Goal: Task Accomplishment & Management: Use online tool/utility

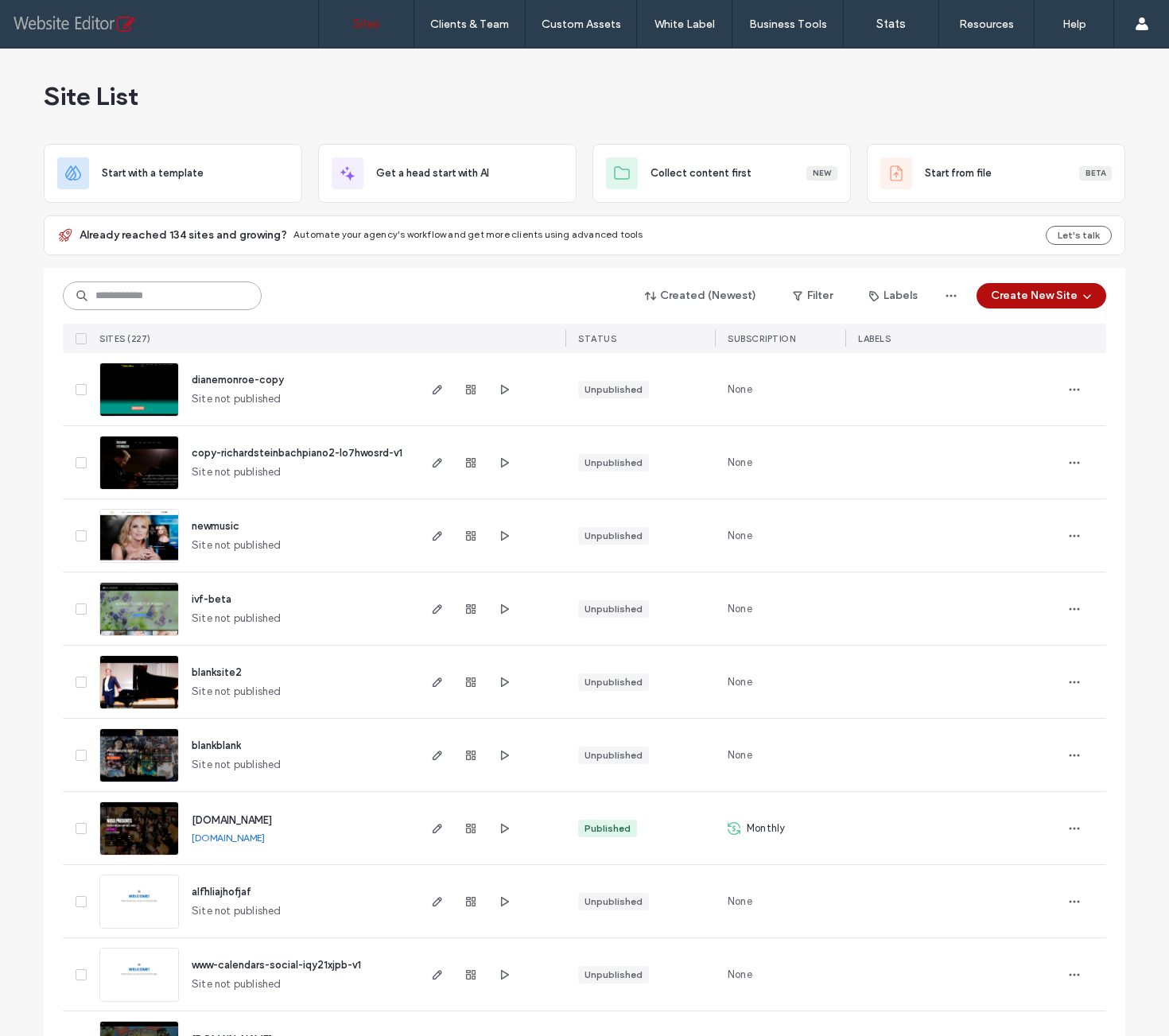
click at [126, 291] on input at bounding box center [162, 296] width 199 height 29
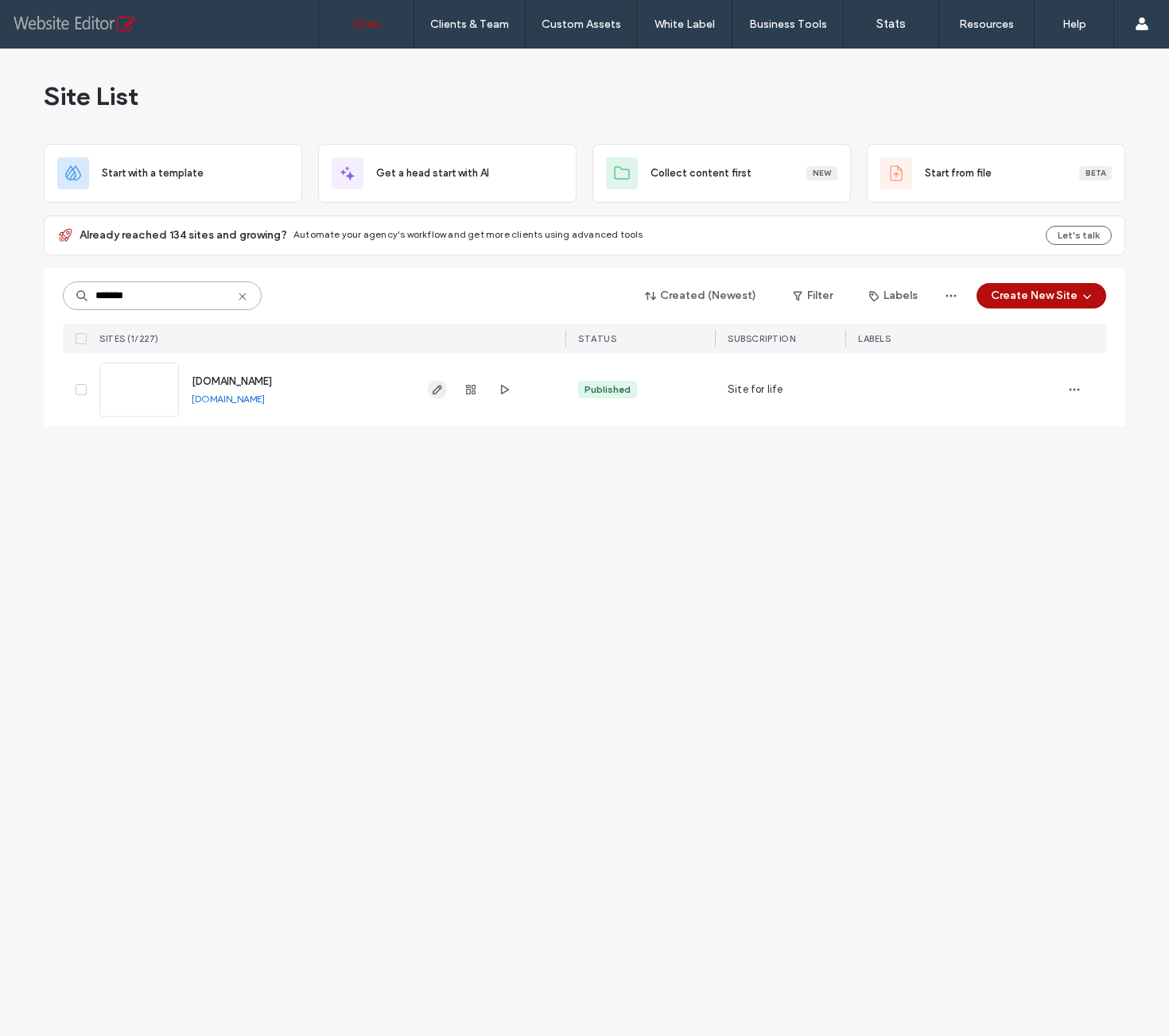
type input "*******"
click at [438, 390] on icon "button" at bounding box center [437, 390] width 13 height 13
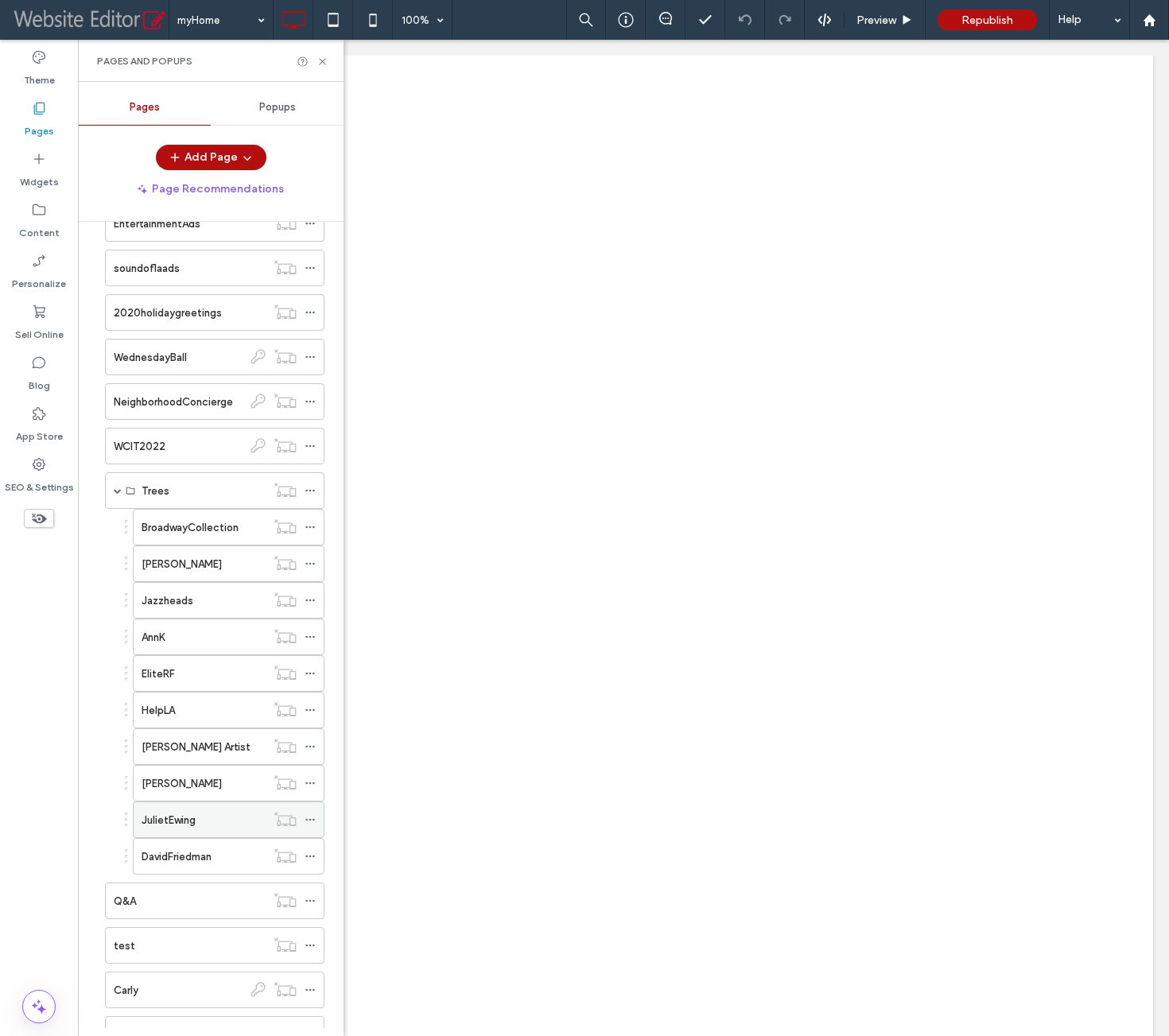
click at [207, 802] on div "JulietEwing" at bounding box center [204, 819] width 124 height 35
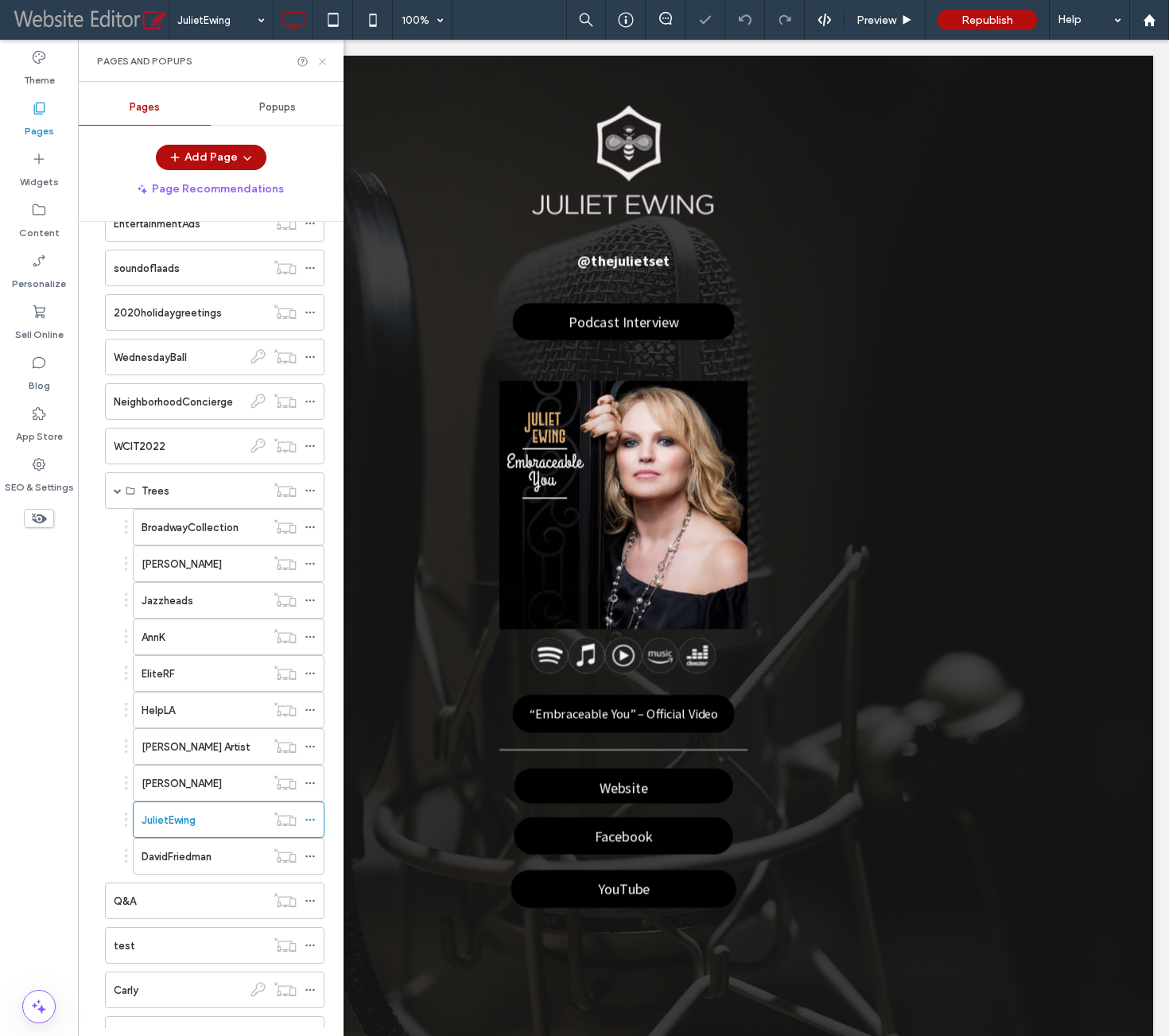
click at [325, 59] on use at bounding box center [322, 61] width 6 height 6
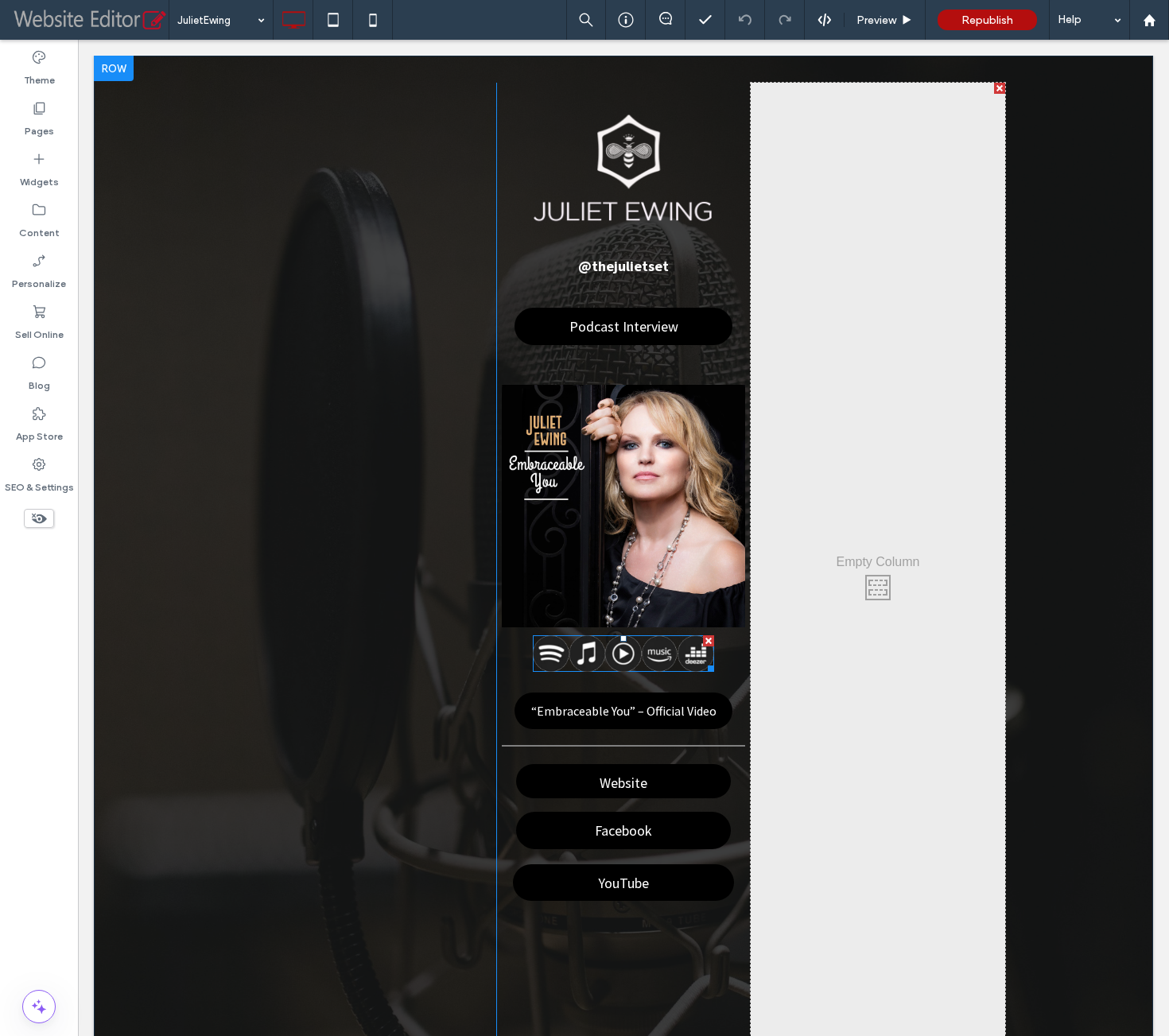
click at [703, 640] on div at bounding box center [708, 640] width 11 height 11
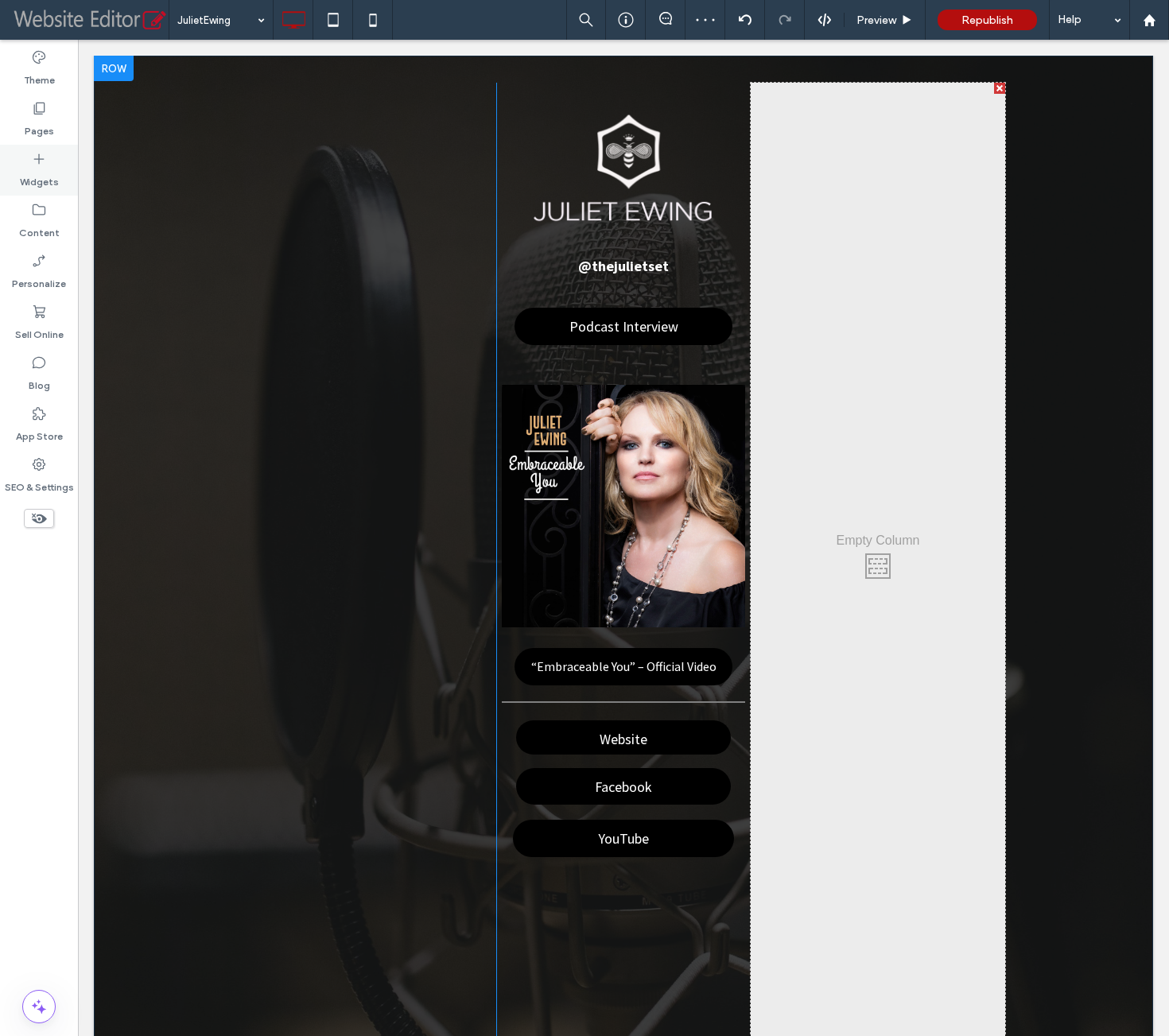
click at [32, 164] on icon at bounding box center [39, 159] width 16 height 16
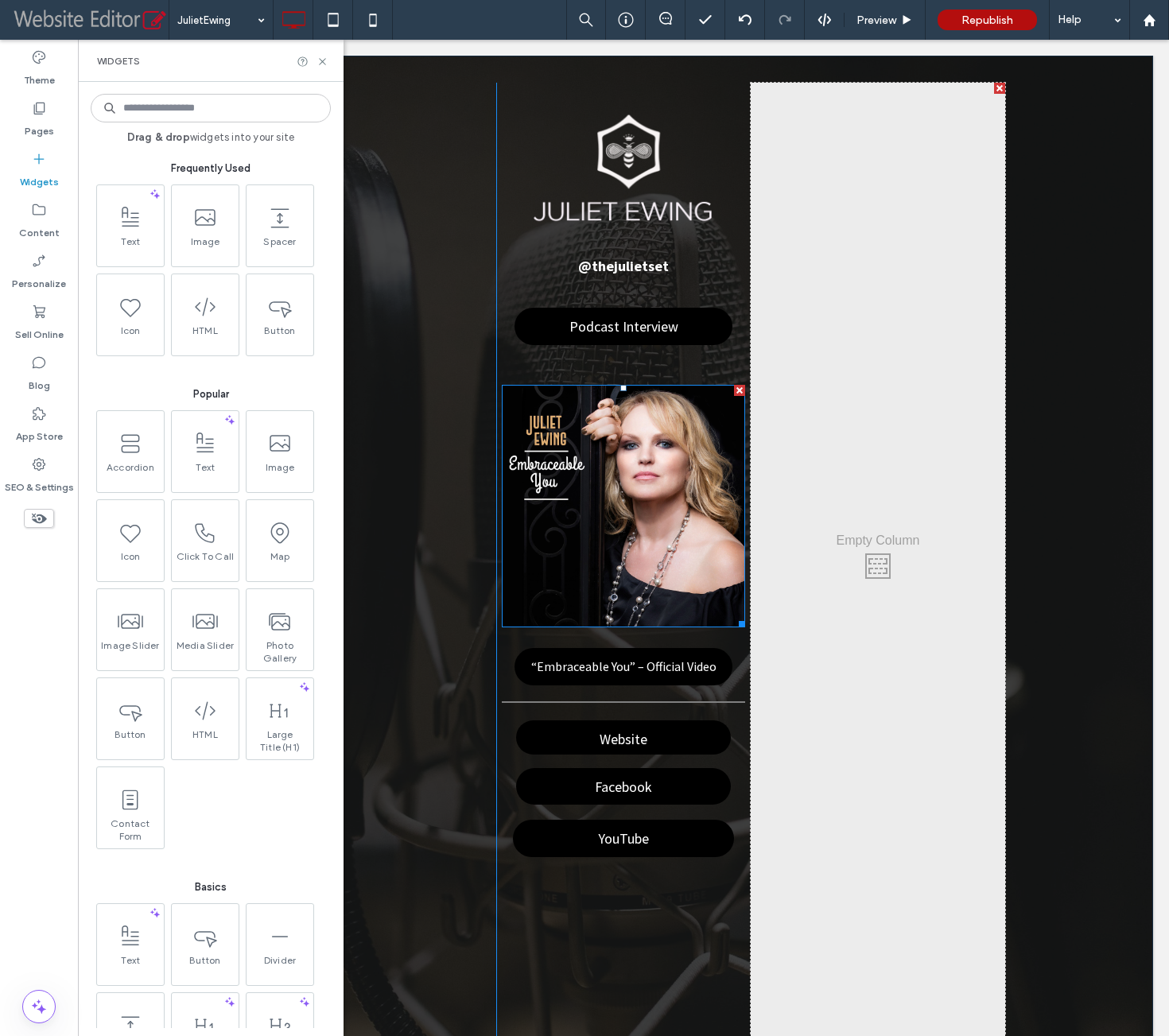
drag, startPoint x: 720, startPoint y: 390, endPoint x: 798, endPoint y: 430, distance: 87.7
click at [734, 390] on div at bounding box center [740, 391] width 11 height 11
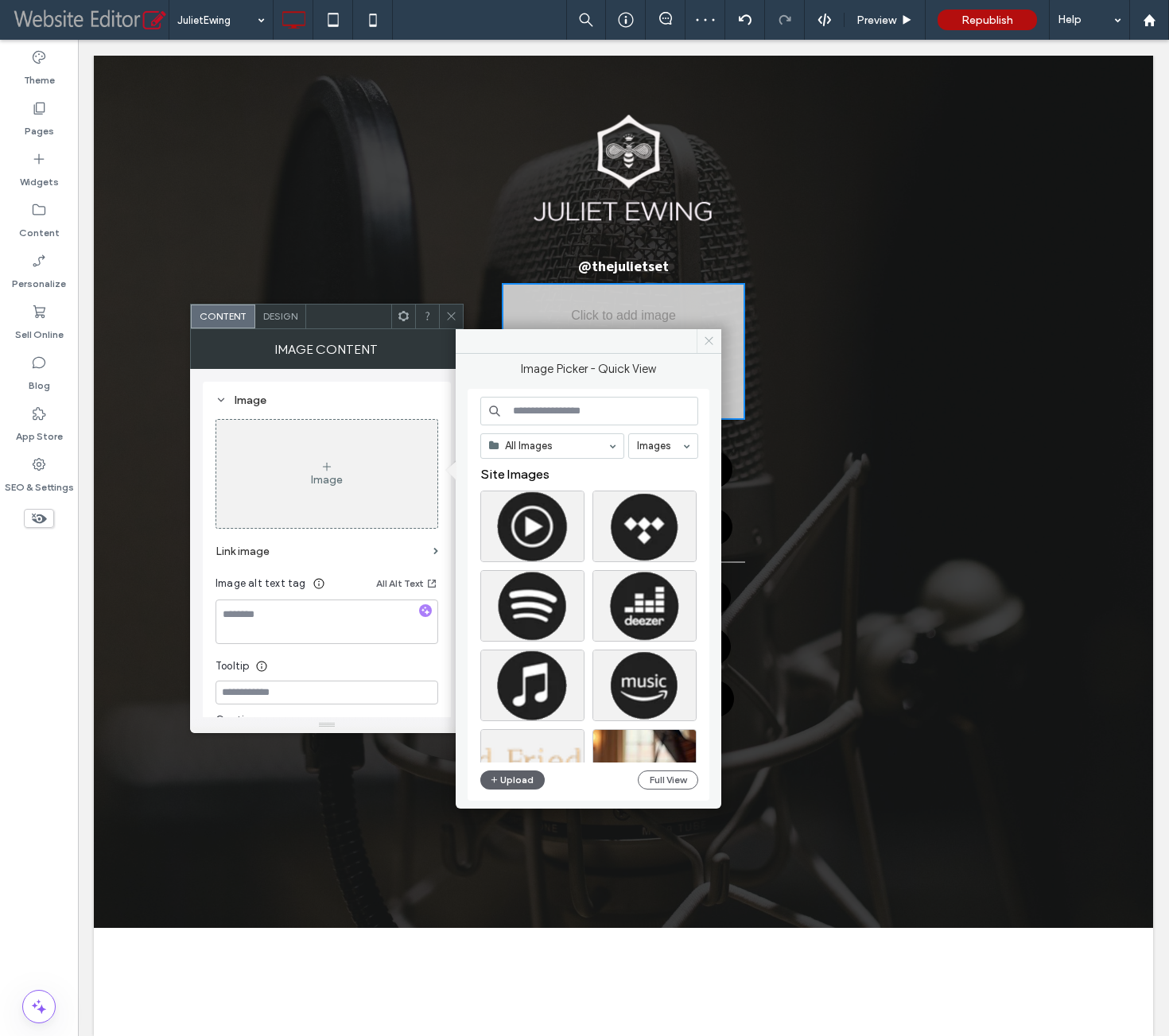
click at [709, 335] on icon at bounding box center [708, 340] width 12 height 12
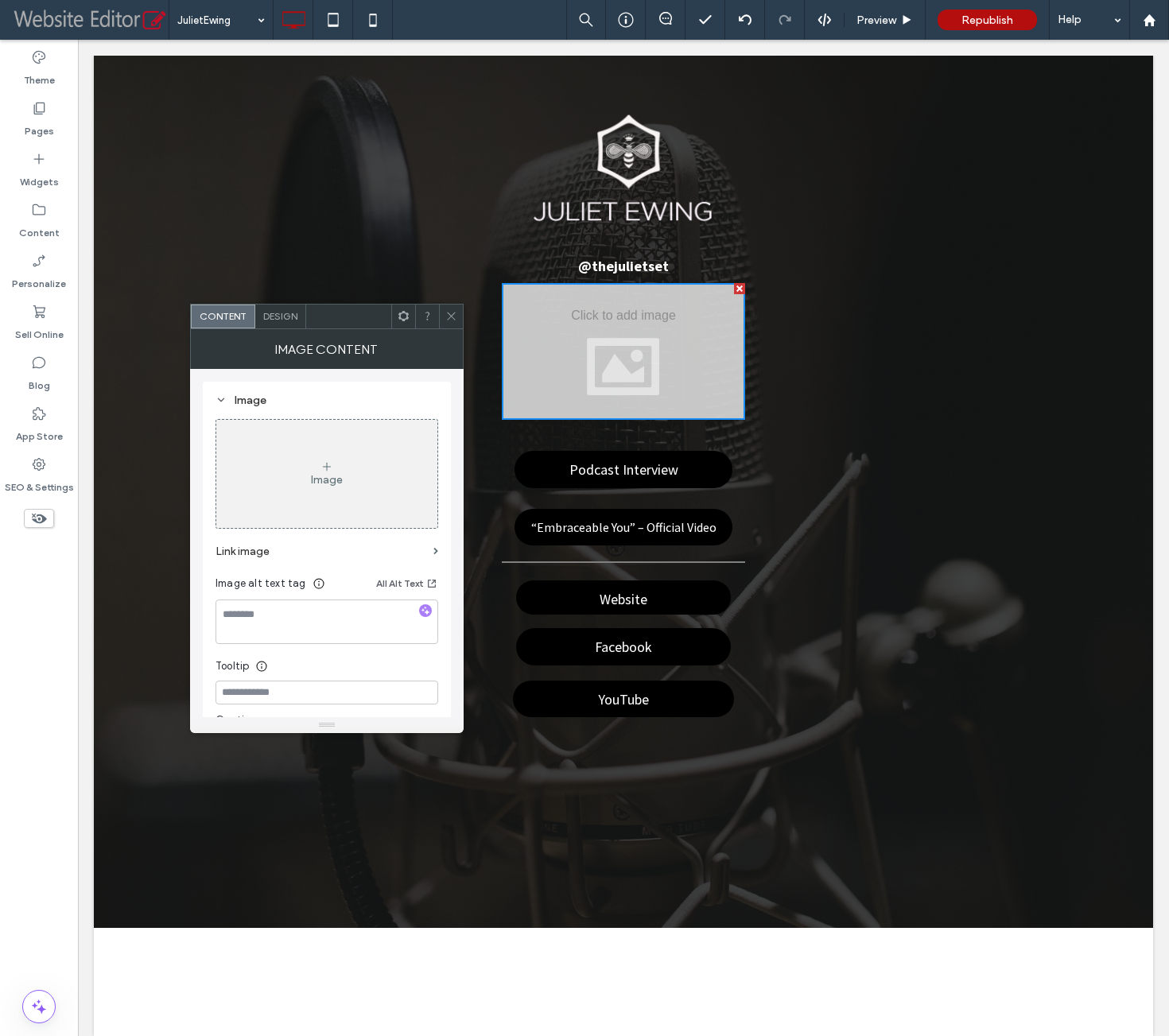
click at [453, 310] on icon at bounding box center [451, 316] width 12 height 12
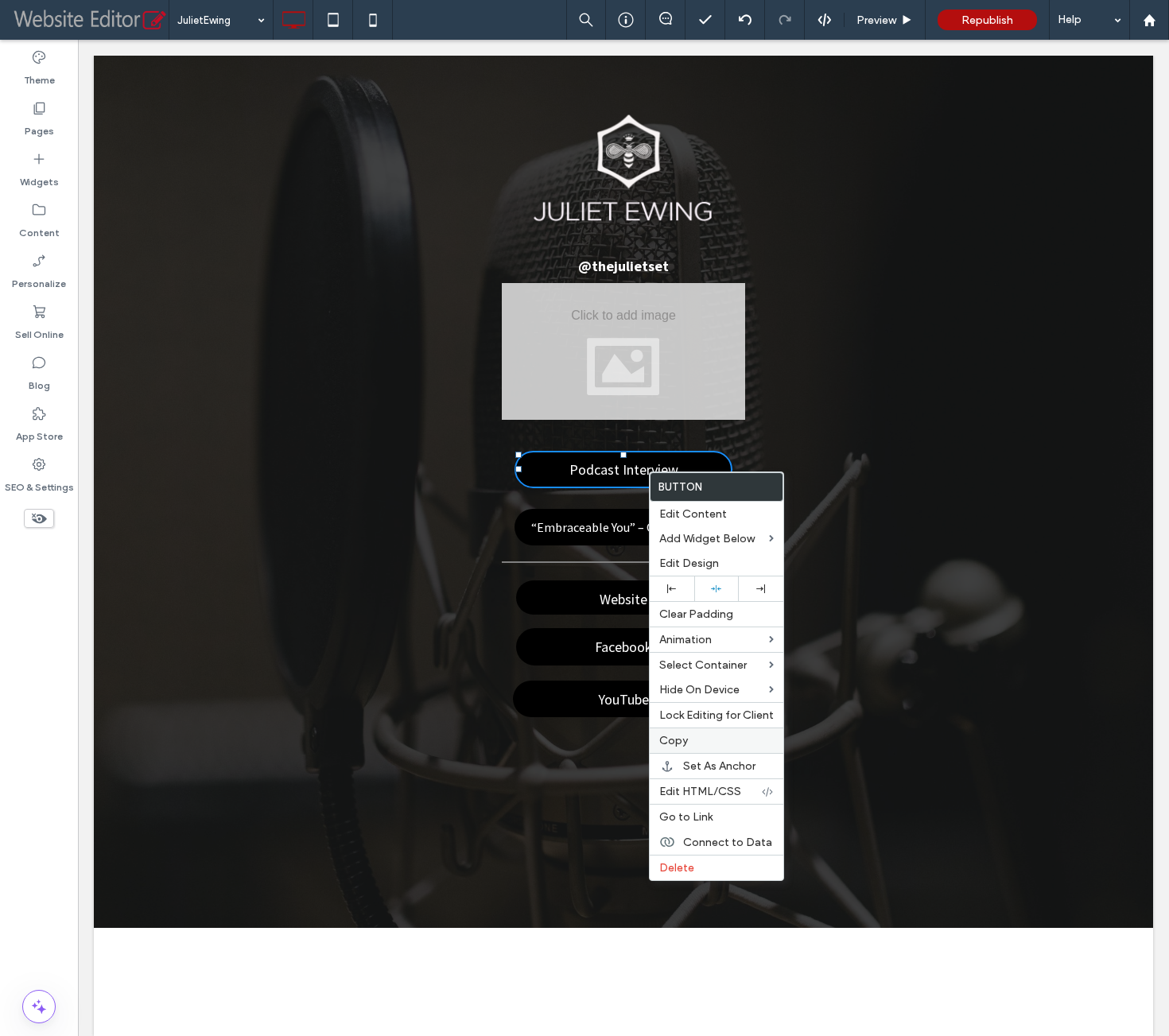
click at [691, 734] on label "Copy" at bounding box center [716, 740] width 114 height 14
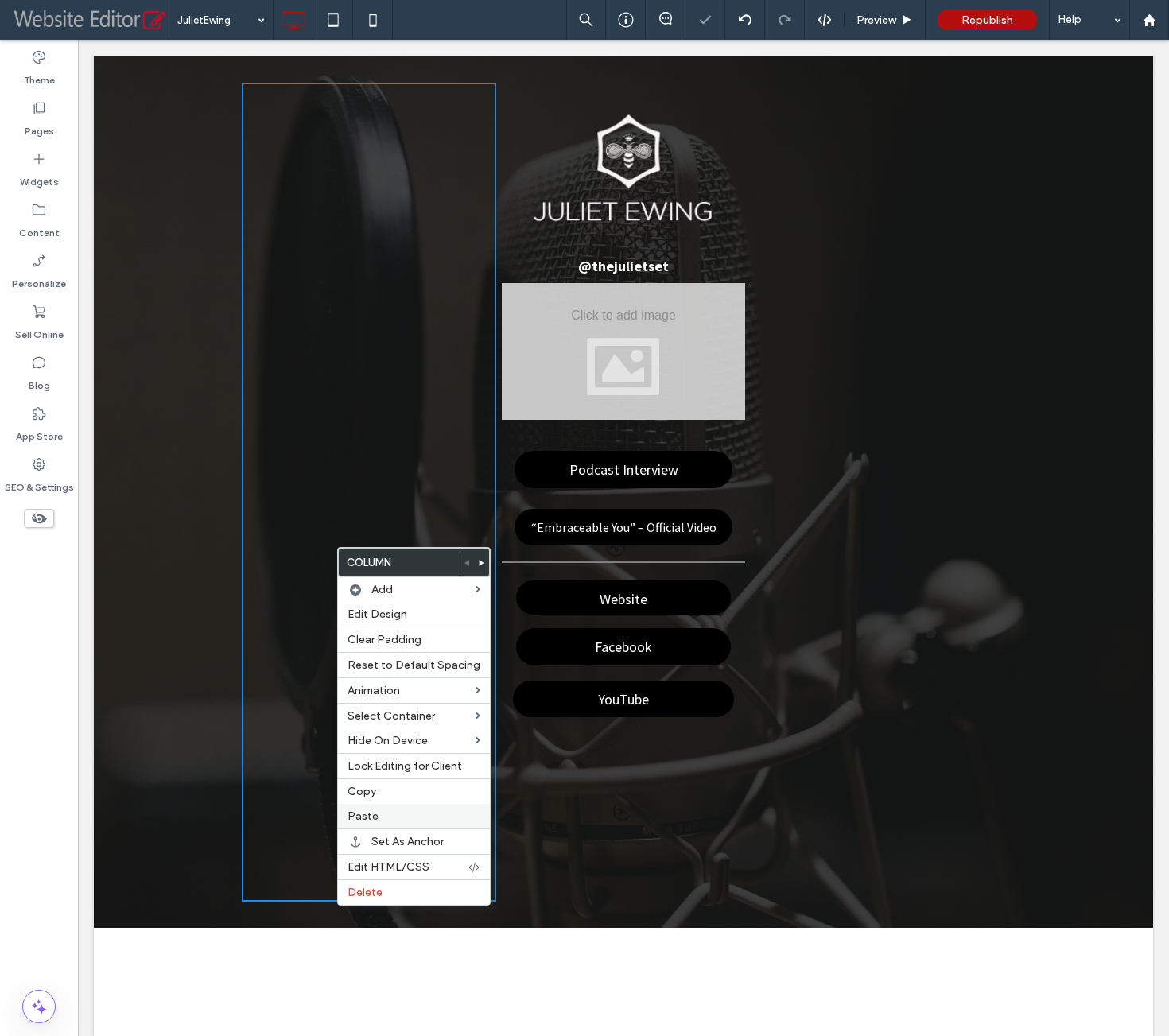
click at [424, 804] on div "Paste" at bounding box center [413, 816] width 151 height 25
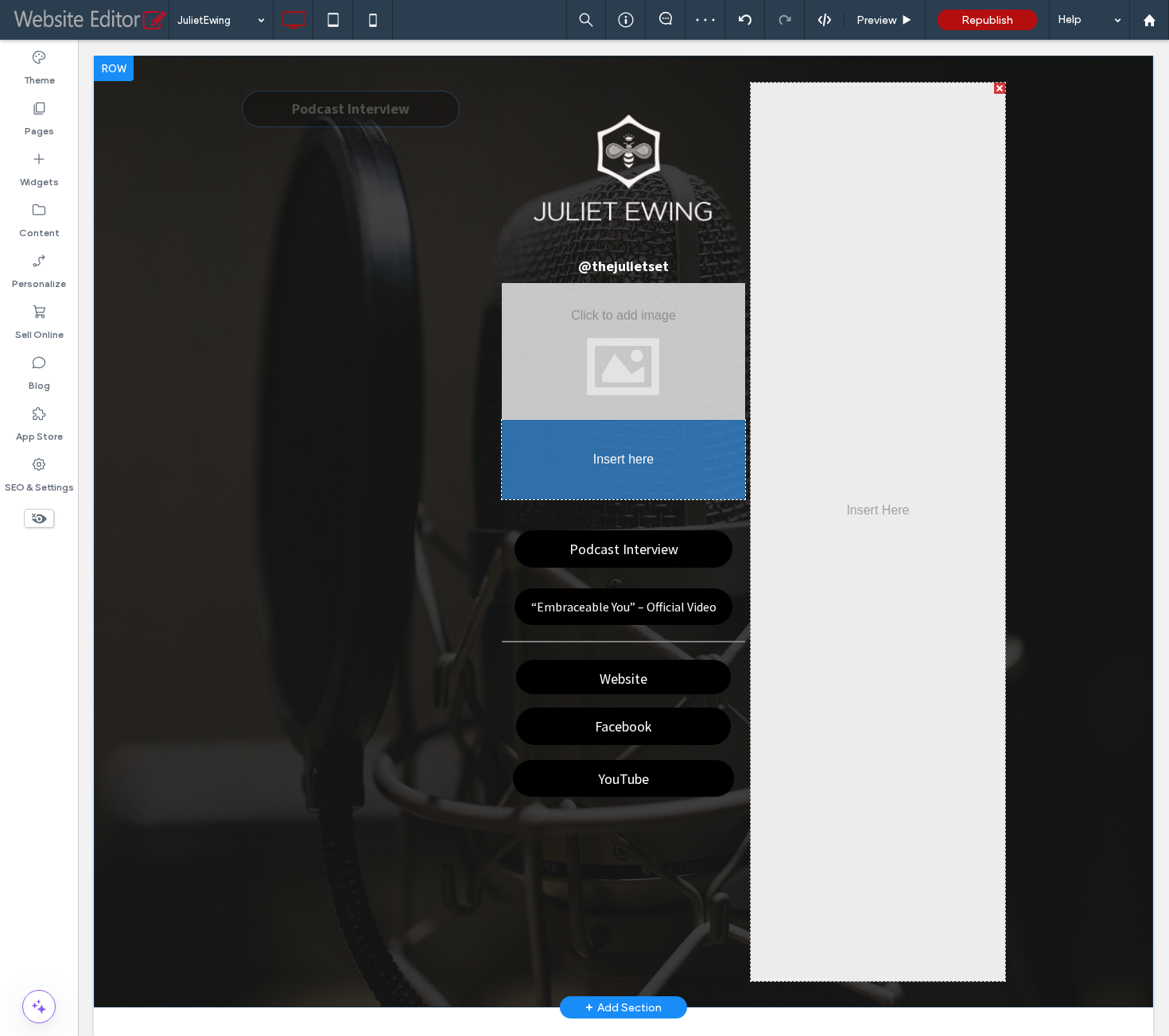
drag, startPoint x: 336, startPoint y: 131, endPoint x: 610, endPoint y: 462, distance: 429.7
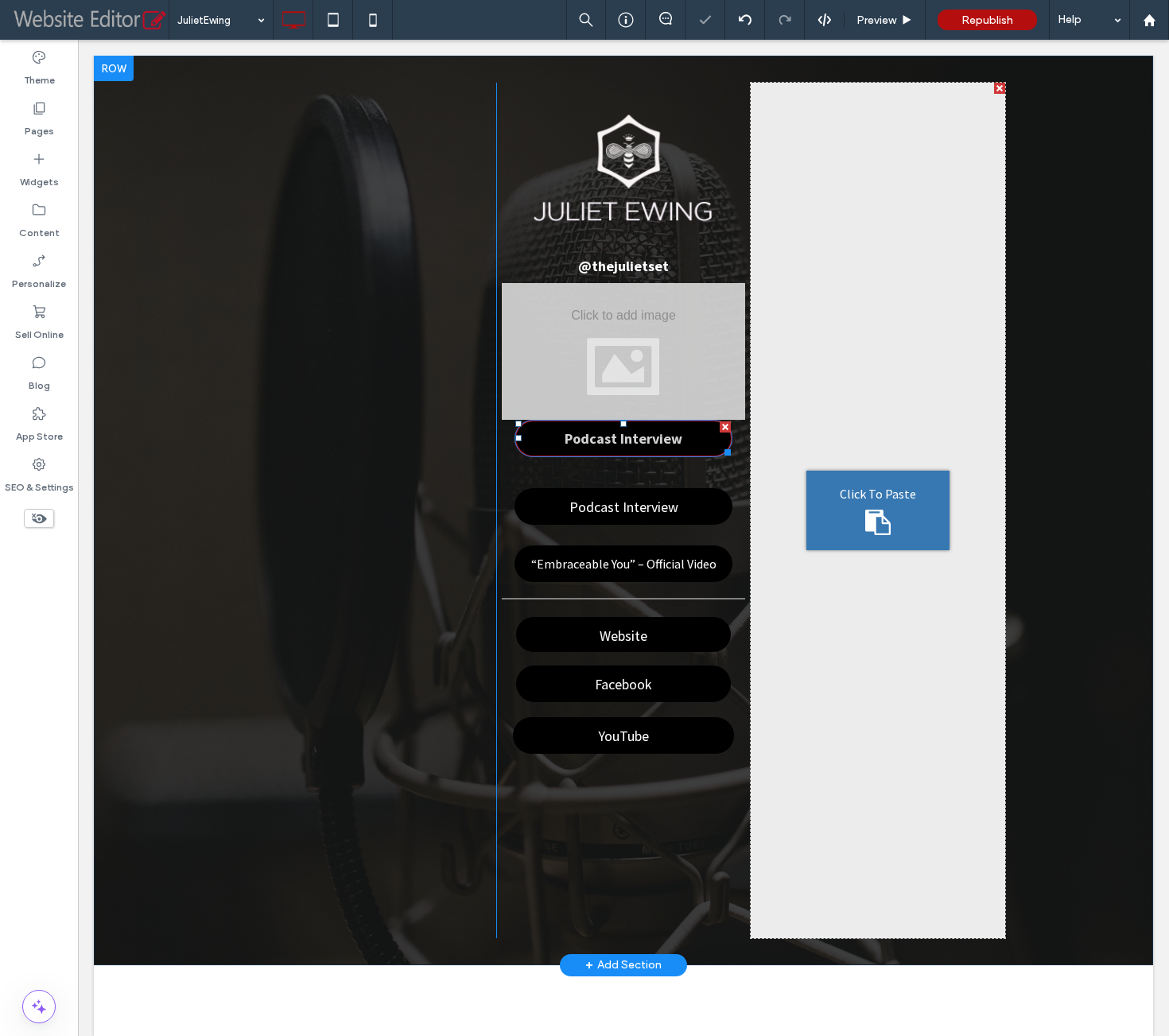
click at [607, 444] on span "Podcast Interview" at bounding box center [624, 438] width 129 height 34
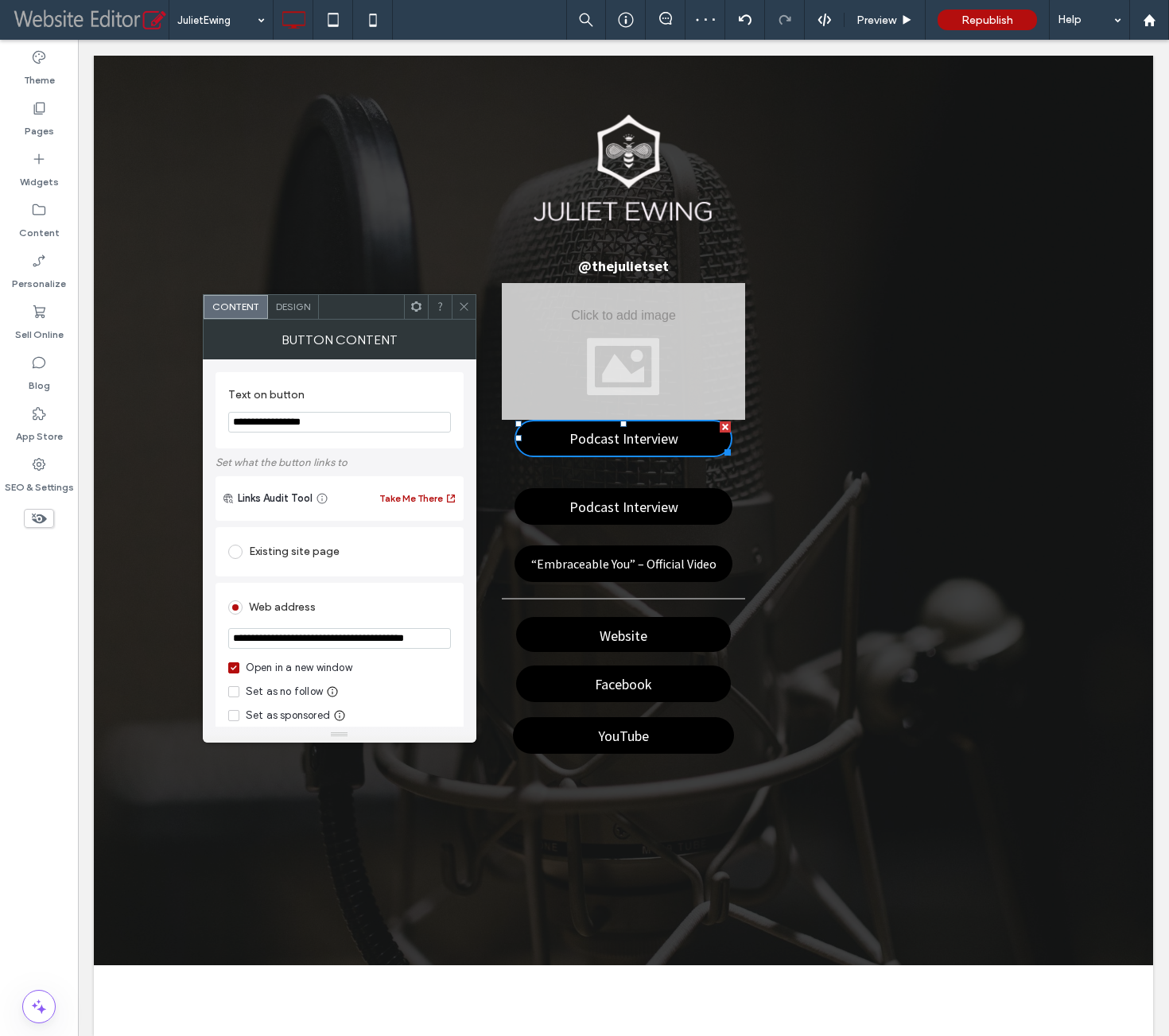
drag, startPoint x: 359, startPoint y: 460, endPoint x: 140, endPoint y: 414, distance: 223.8
type input "**********"
click at [330, 642] on input "**********" at bounding box center [339, 639] width 222 height 21
paste input "**********"
type input "**********"
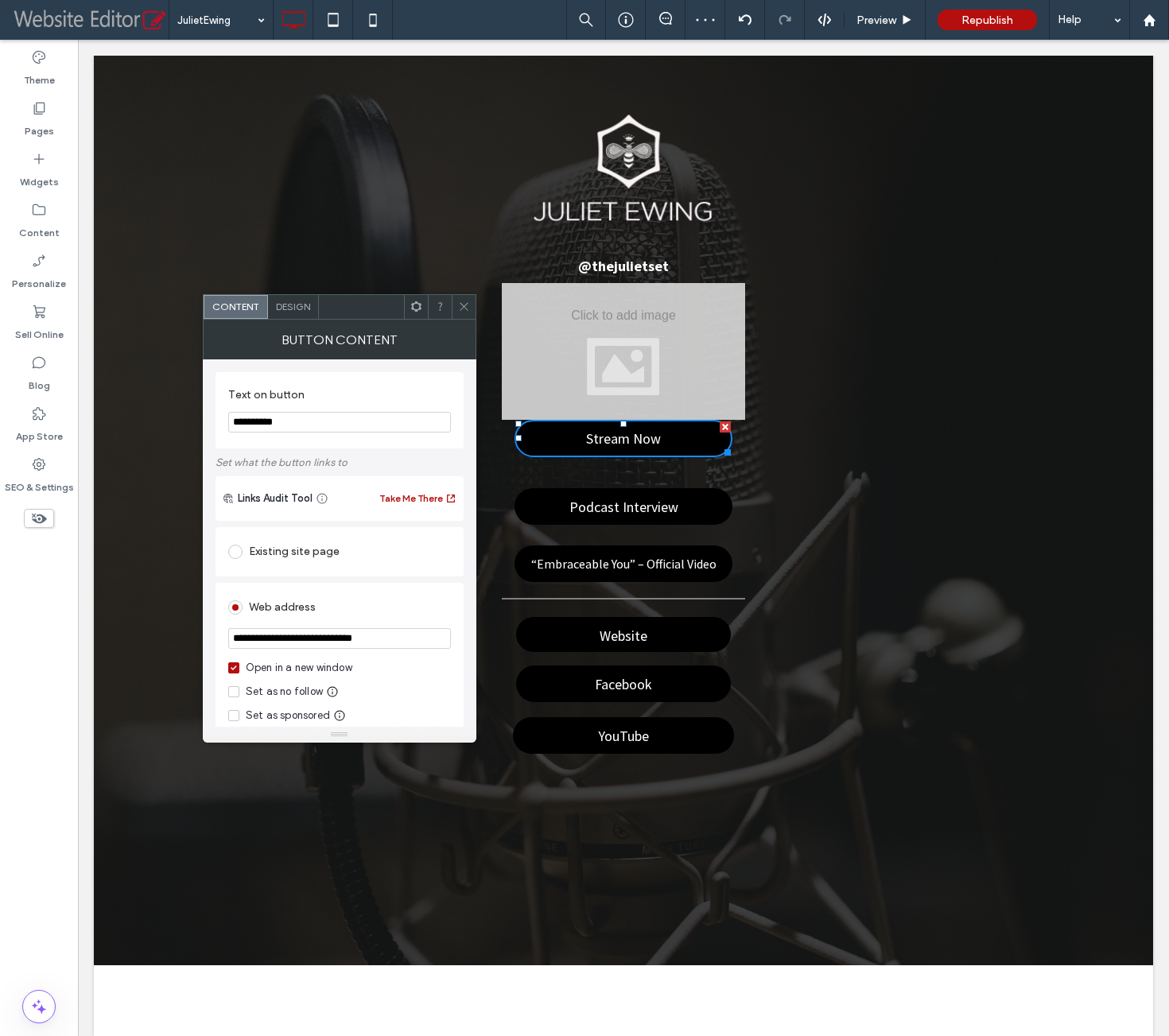
click at [466, 306] on icon at bounding box center [463, 306] width 12 height 12
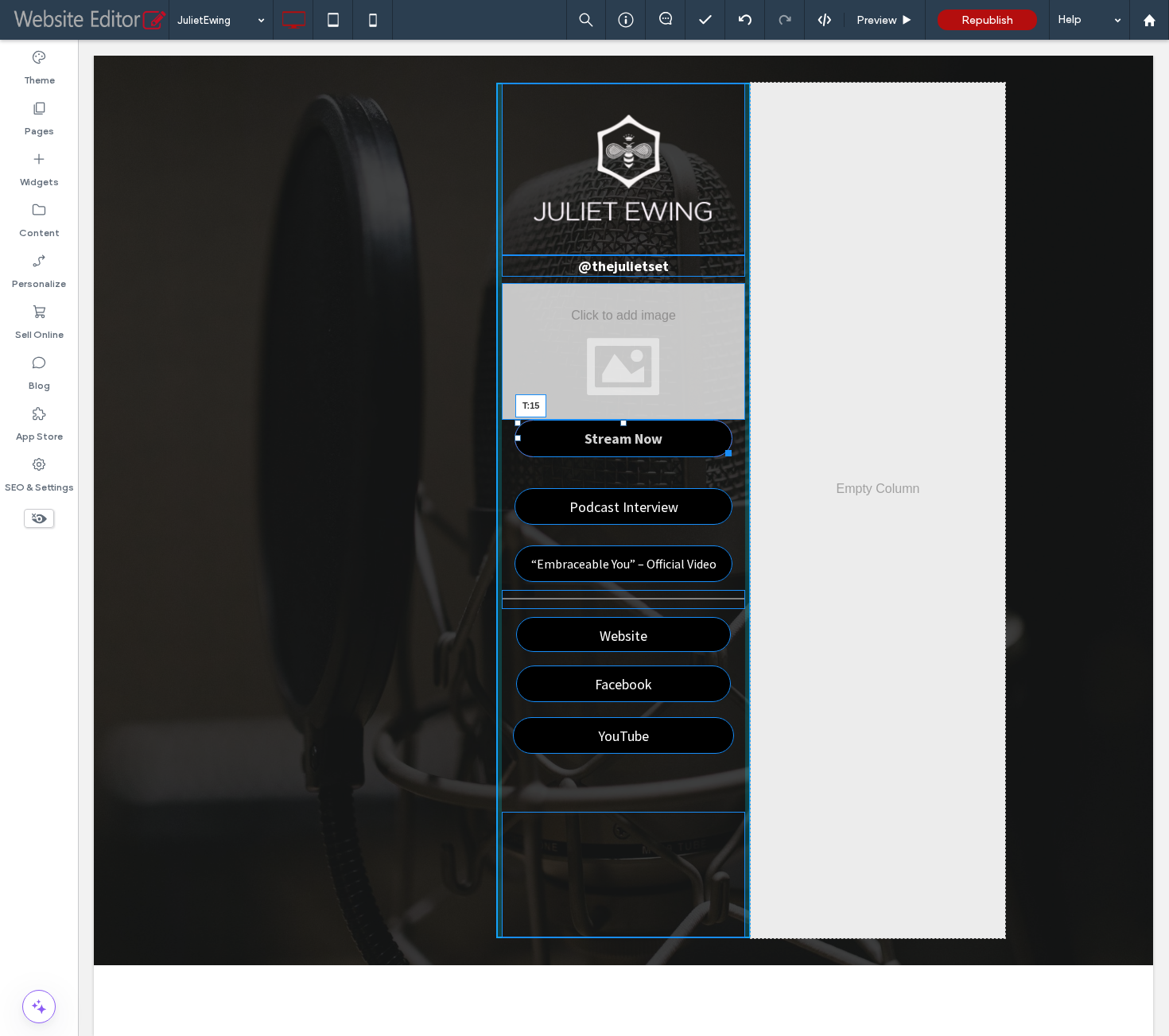
drag, startPoint x: 616, startPoint y: 425, endPoint x: 716, endPoint y: 478, distance: 113.2
click at [620, 426] on div at bounding box center [624, 423] width 6 height 6
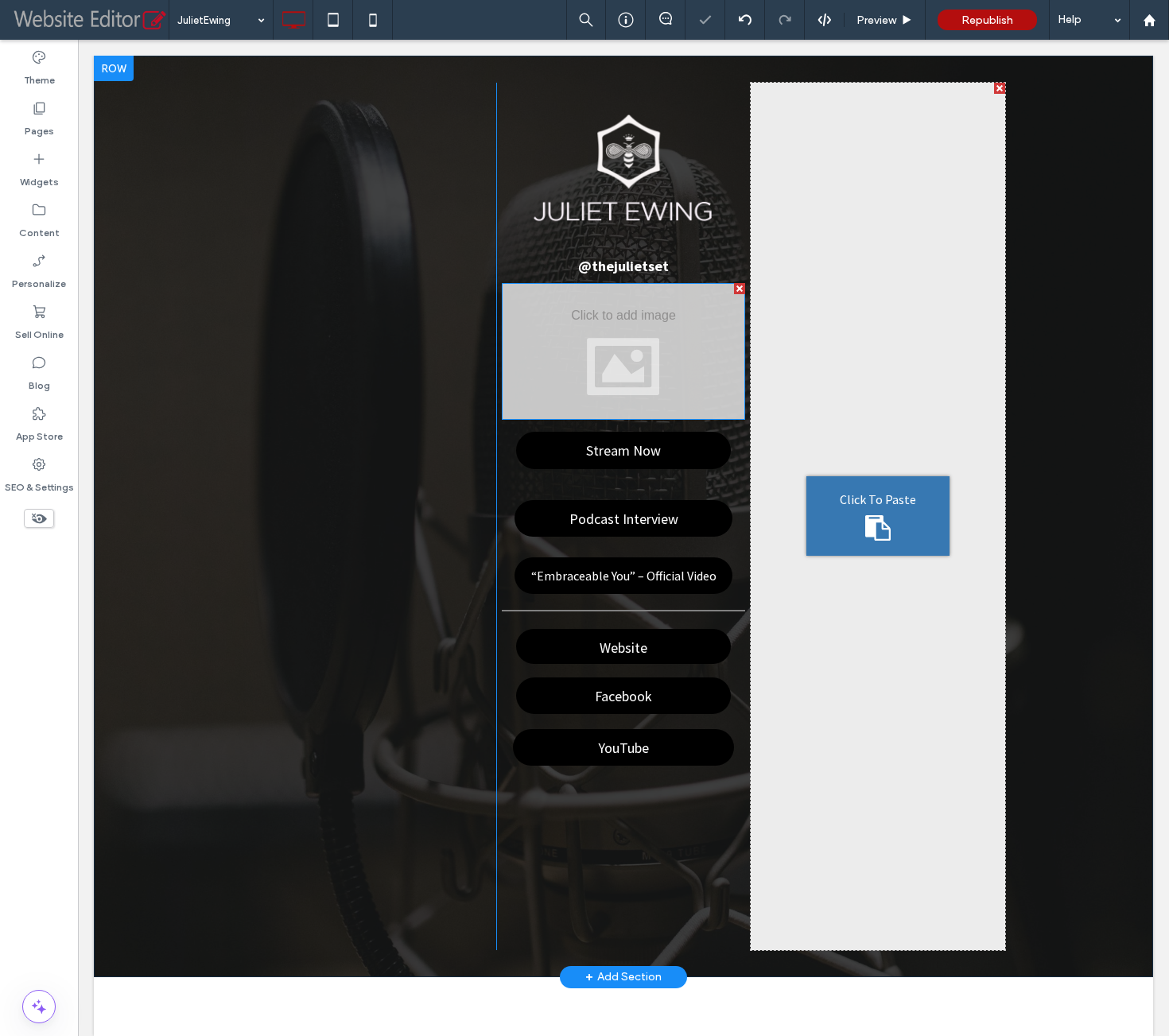
click at [608, 372] on div at bounding box center [624, 351] width 243 height 137
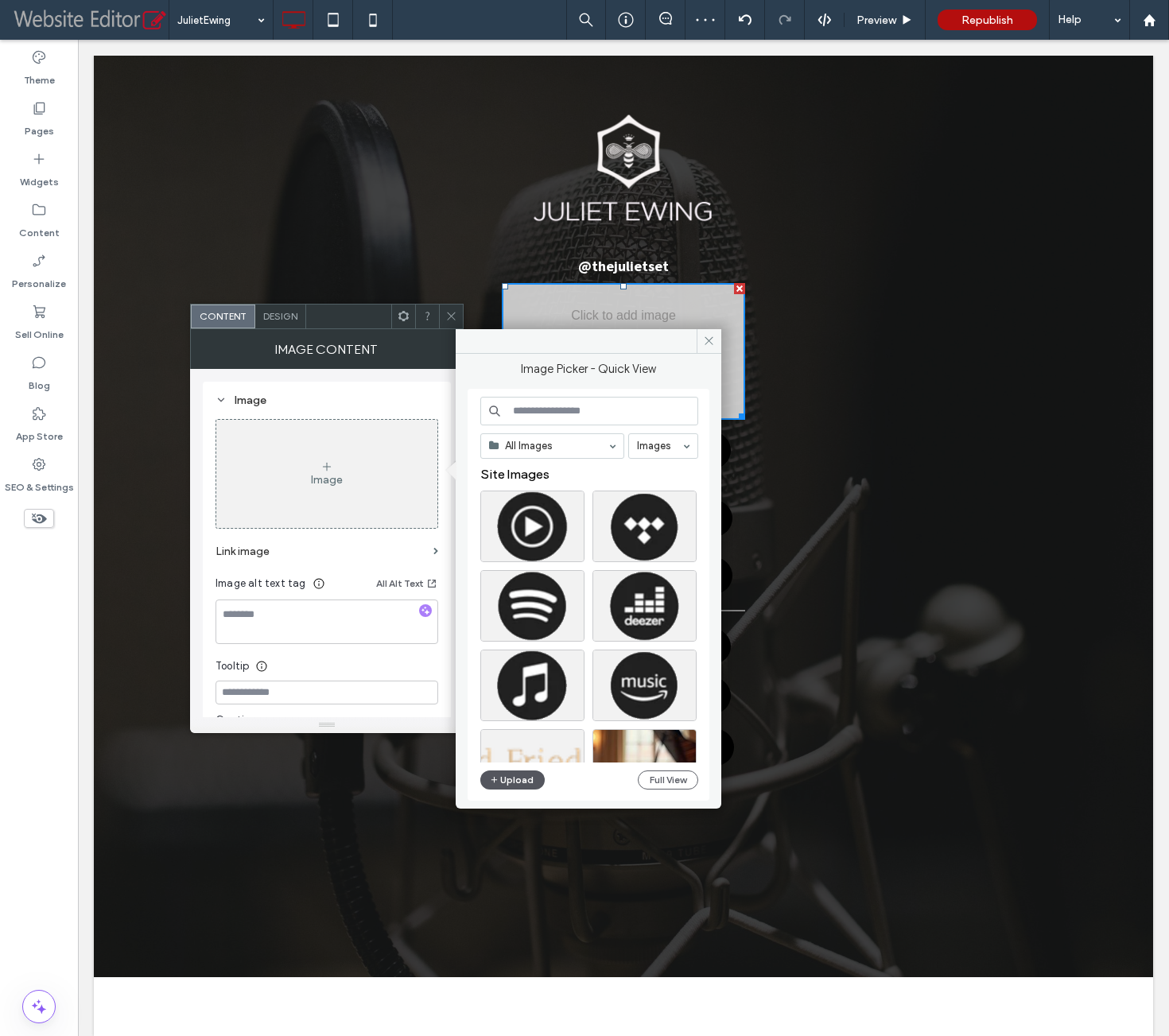
click at [516, 782] on button "Upload" at bounding box center [512, 780] width 65 height 19
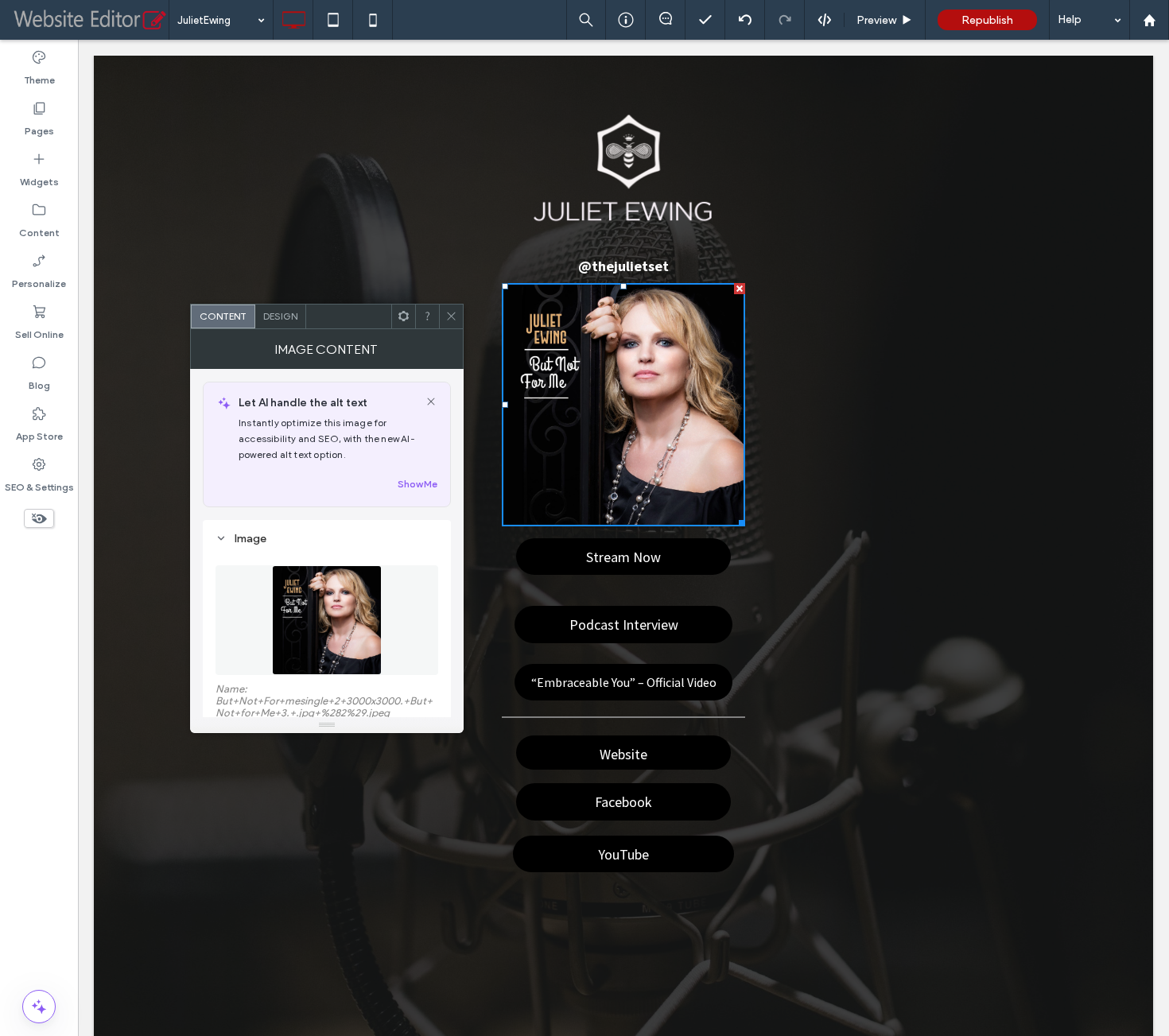
click at [450, 310] on icon at bounding box center [451, 316] width 12 height 12
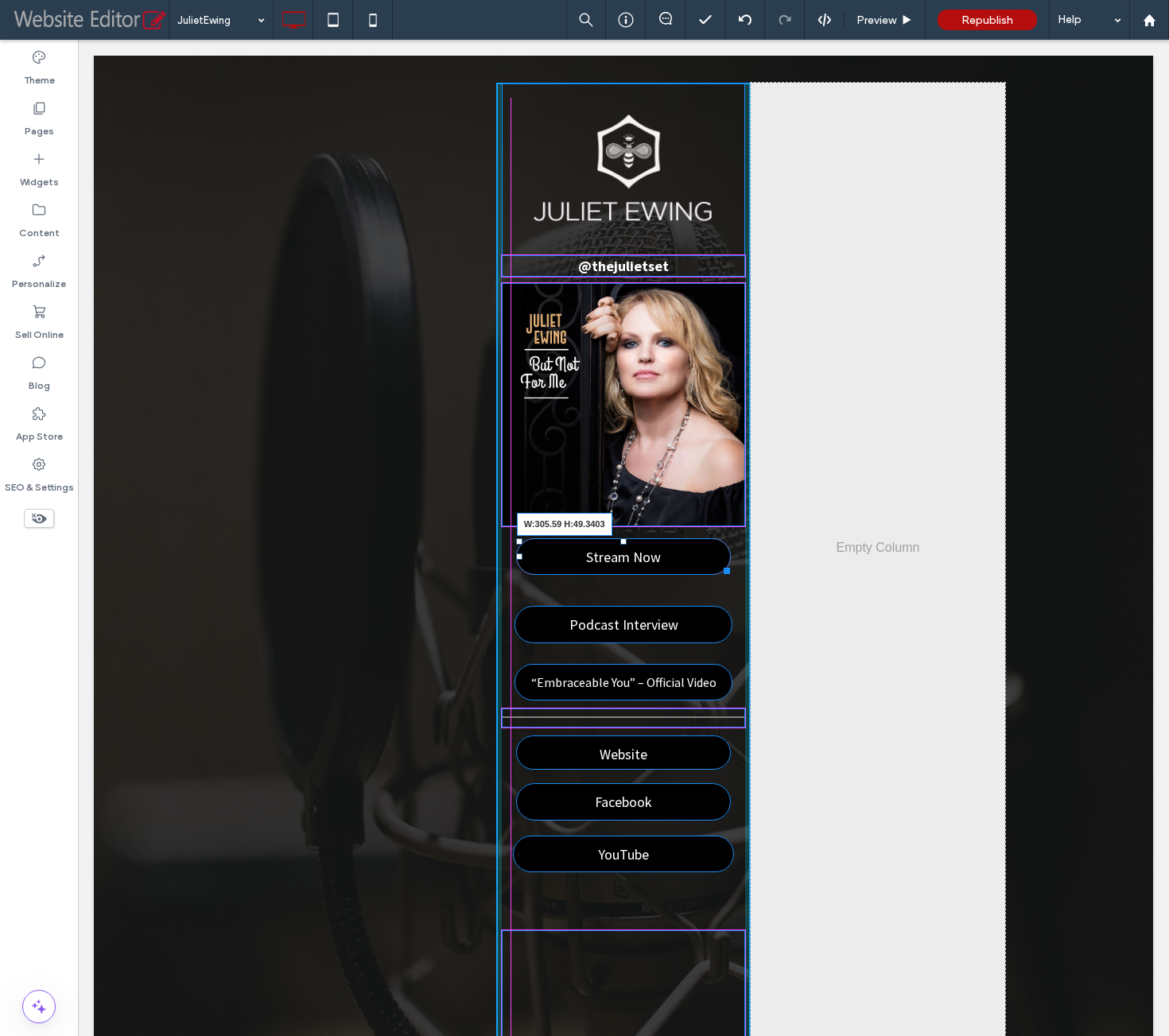
drag, startPoint x: 711, startPoint y: 569, endPoint x: 801, endPoint y: 615, distance: 101.1
click at [723, 570] on div "@ thejulietset Stream Now W:305.59 H:49.3403 Podcast Interview “Embraceable You…" at bounding box center [624, 570] width 255 height 974
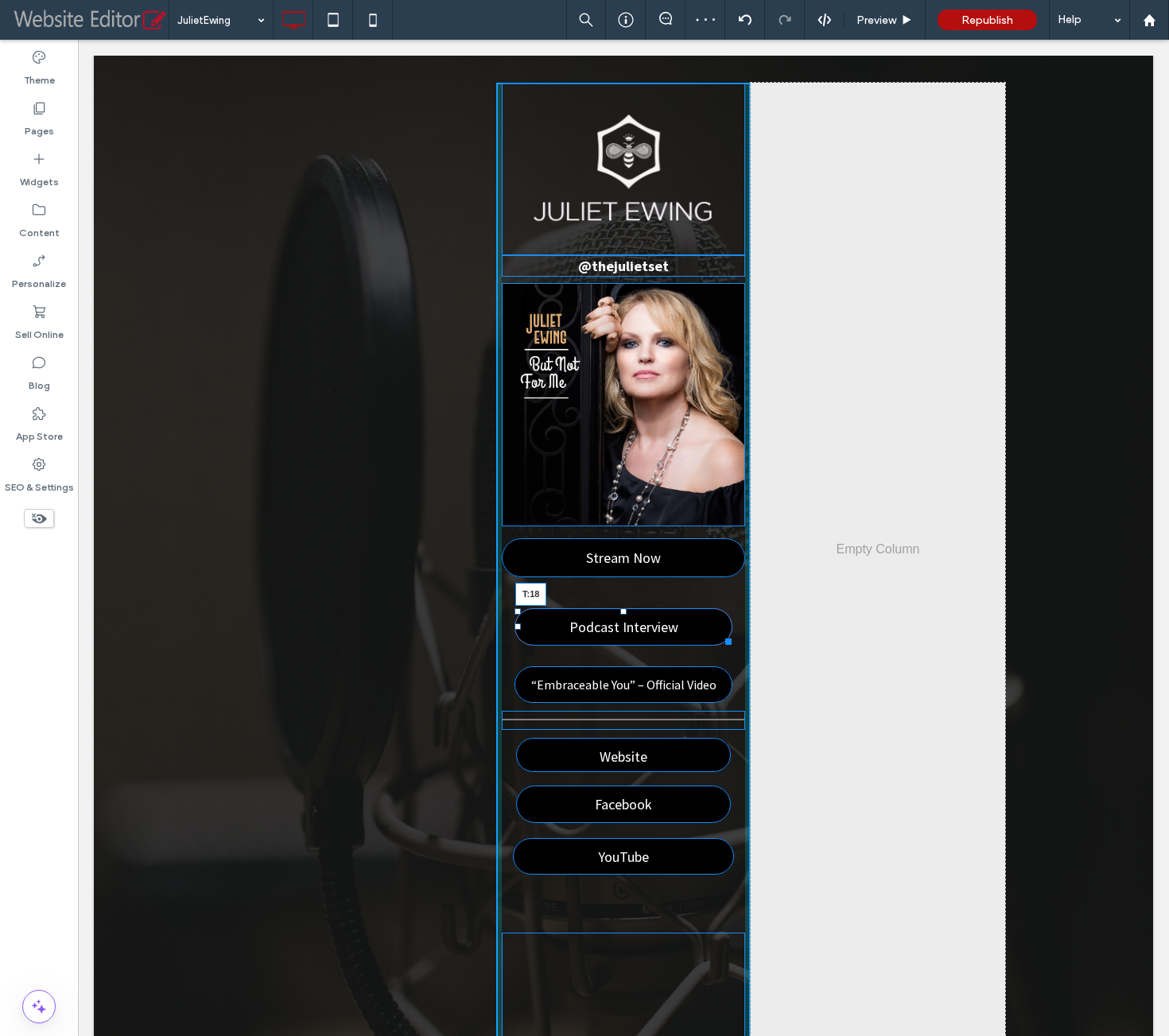
drag, startPoint x: 611, startPoint y: 610, endPoint x: 690, endPoint y: 633, distance: 82.3
click at [612, 593] on div "@ thejulietset Stream Now Podcast Interview T:18 “Embraceable You” – Official V…" at bounding box center [624, 571] width 255 height 976
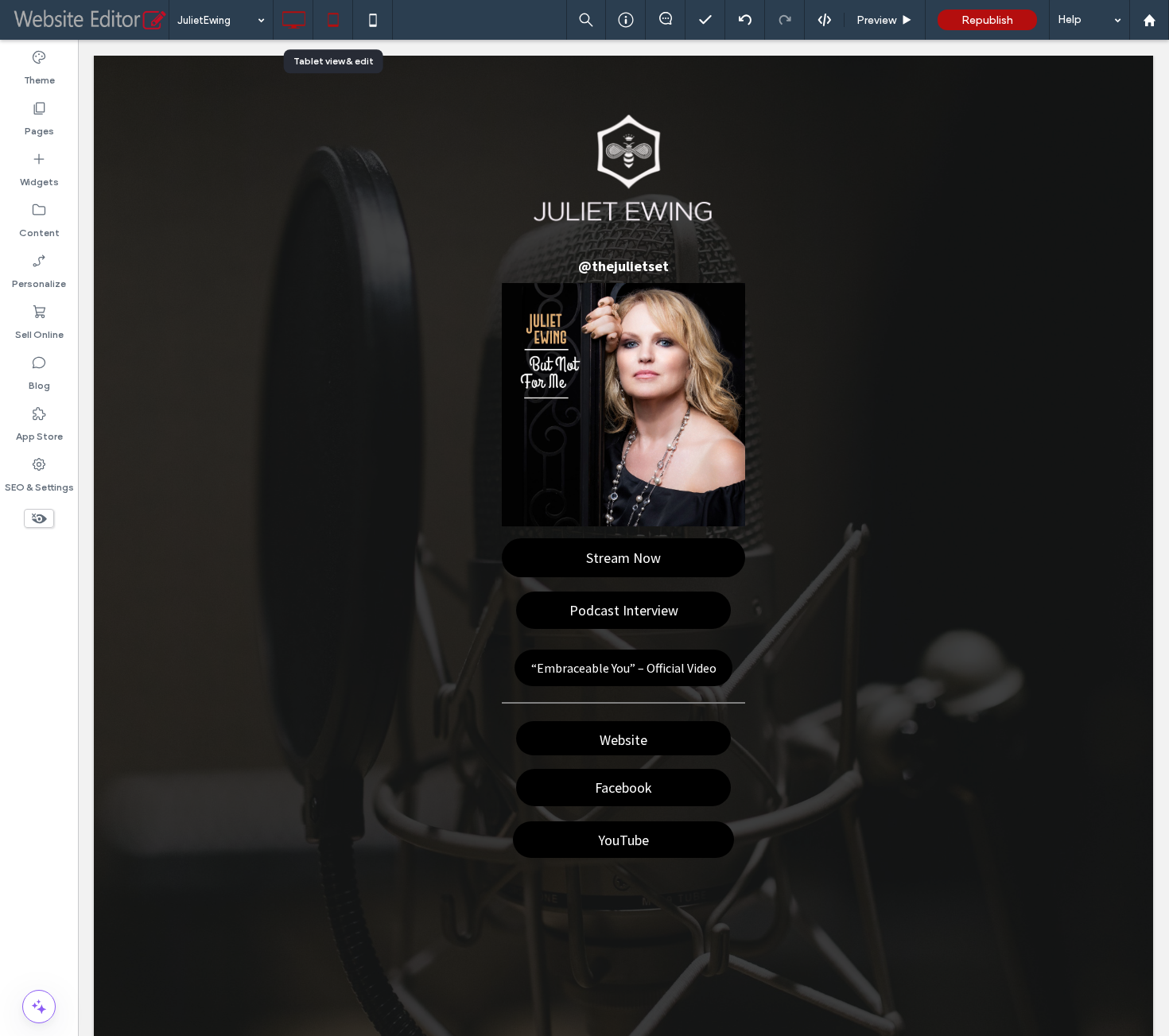
click at [332, 13] on use at bounding box center [333, 19] width 10 height 14
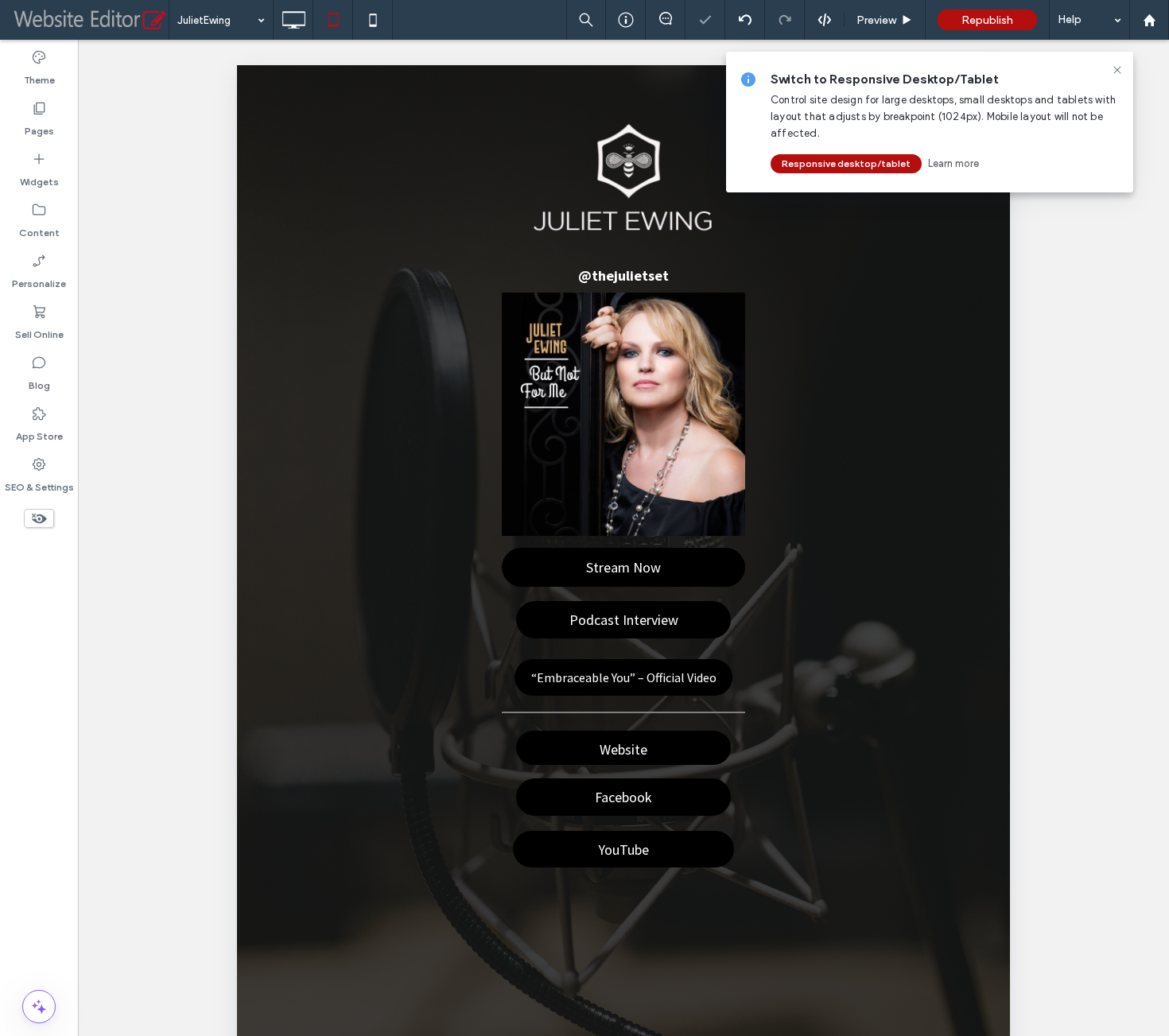
click at [1118, 60] on div "Switch to Responsive Desktop/Tablet Control site design for large desktops, sma…" at bounding box center [929, 122] width 407 height 141
click at [1117, 67] on icon at bounding box center [1117, 70] width 13 height 13
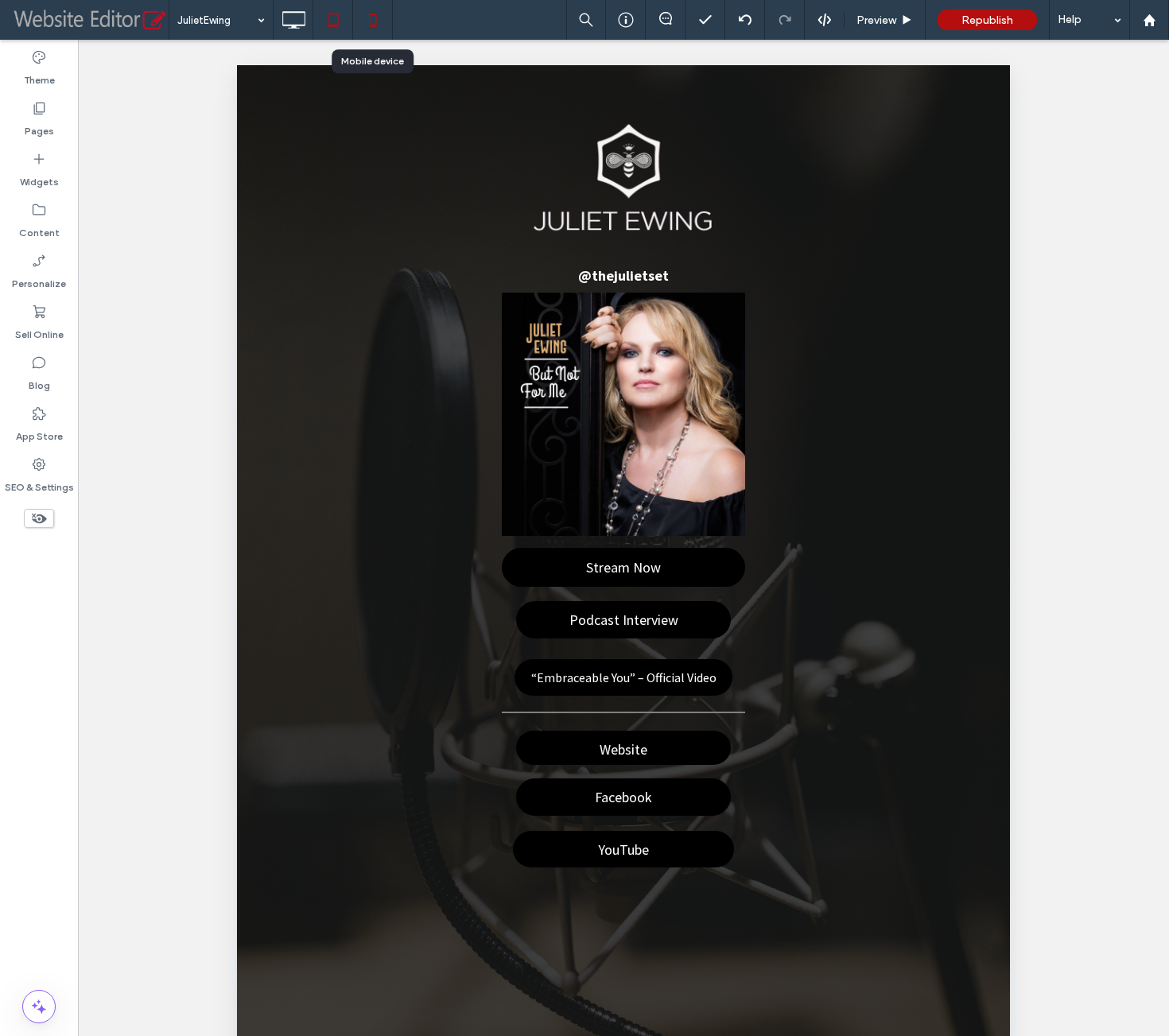
click at [377, 21] on icon at bounding box center [372, 19] width 31 height 31
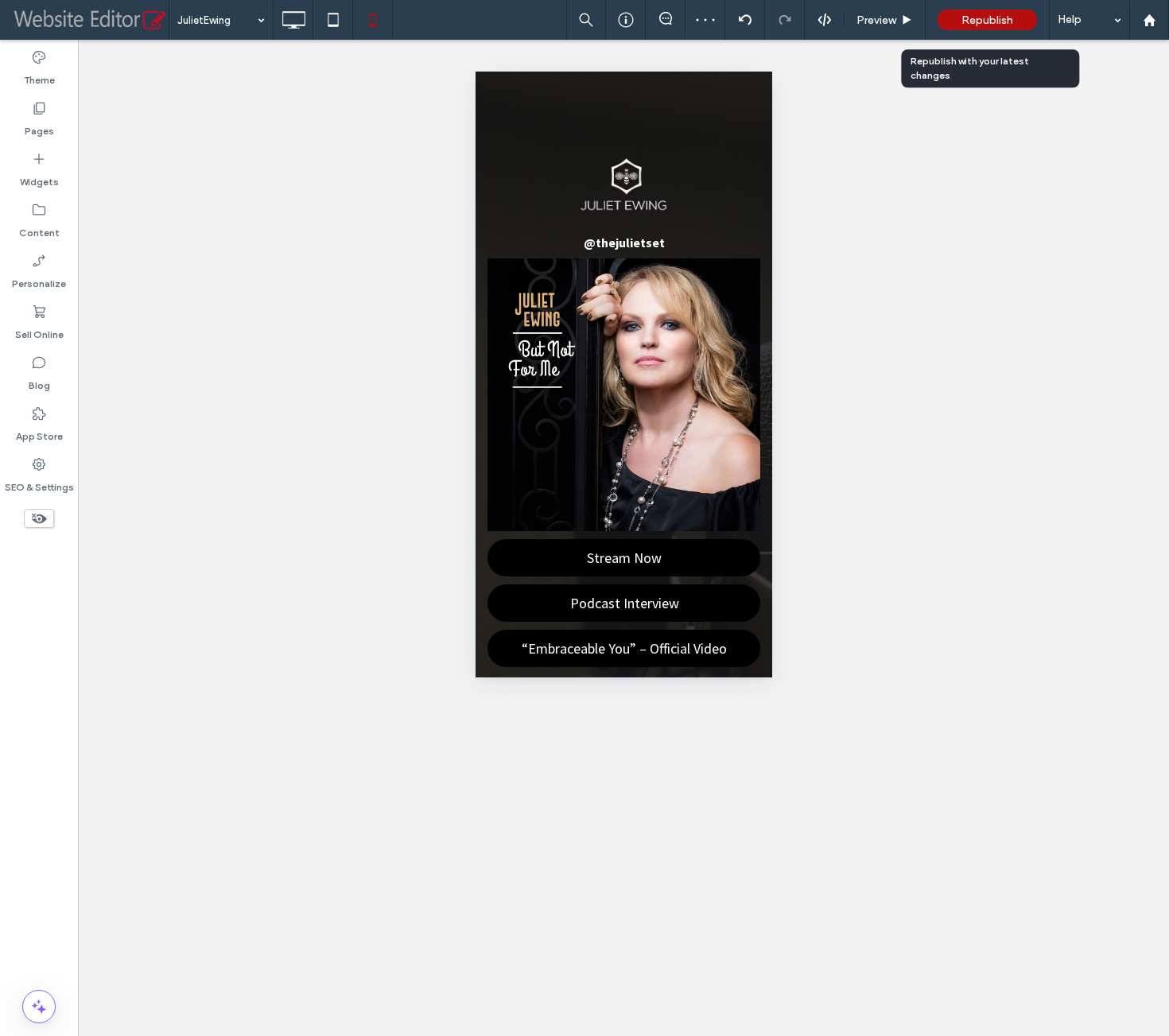
click at [1011, 25] on span "Republish" at bounding box center [987, 20] width 52 height 14
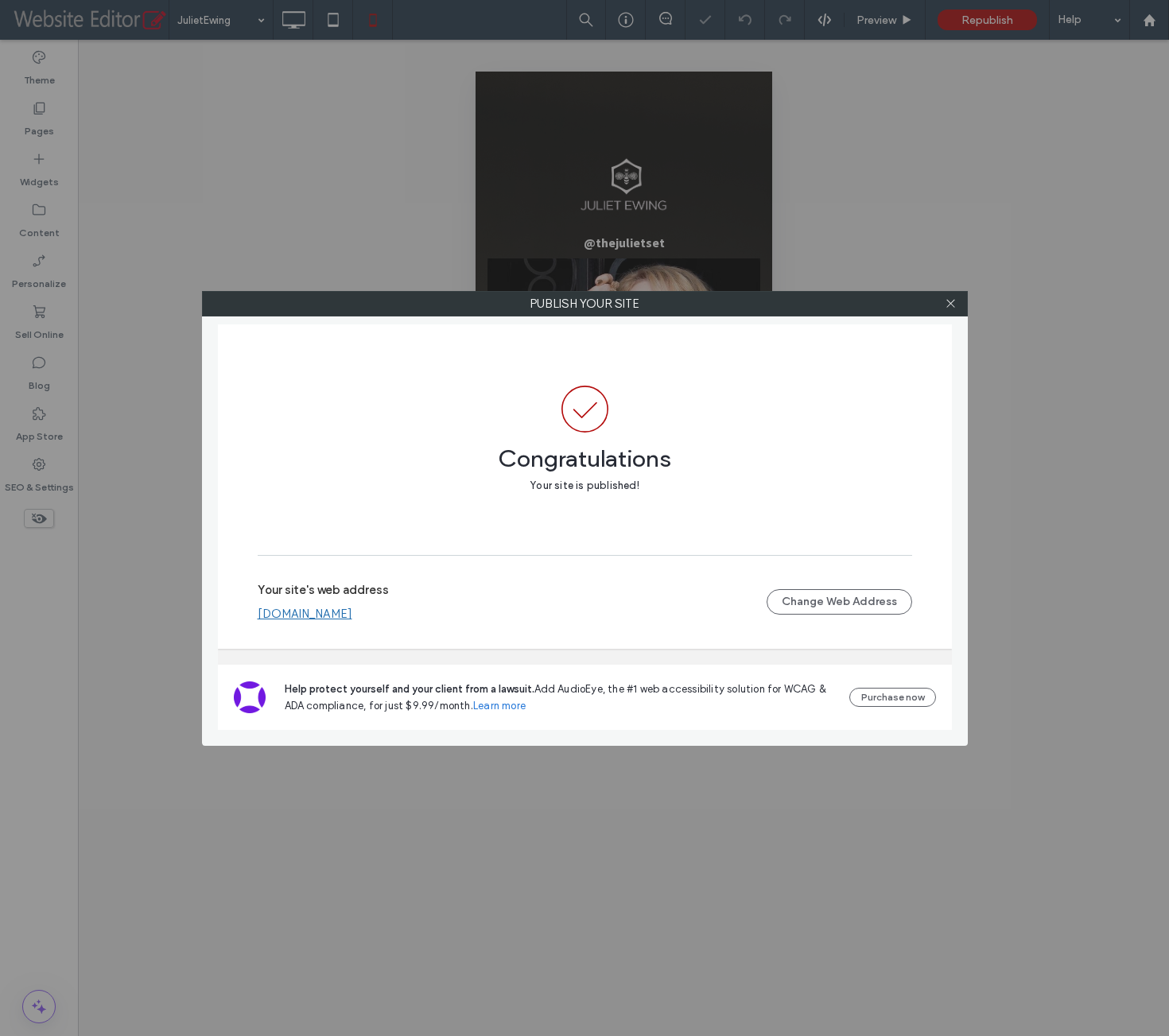
click at [935, 157] on div "Publish your site Congratulations Your site is published! Your site's web addre…" at bounding box center [584, 518] width 1169 height 1036
click at [951, 308] on icon at bounding box center [950, 303] width 12 height 12
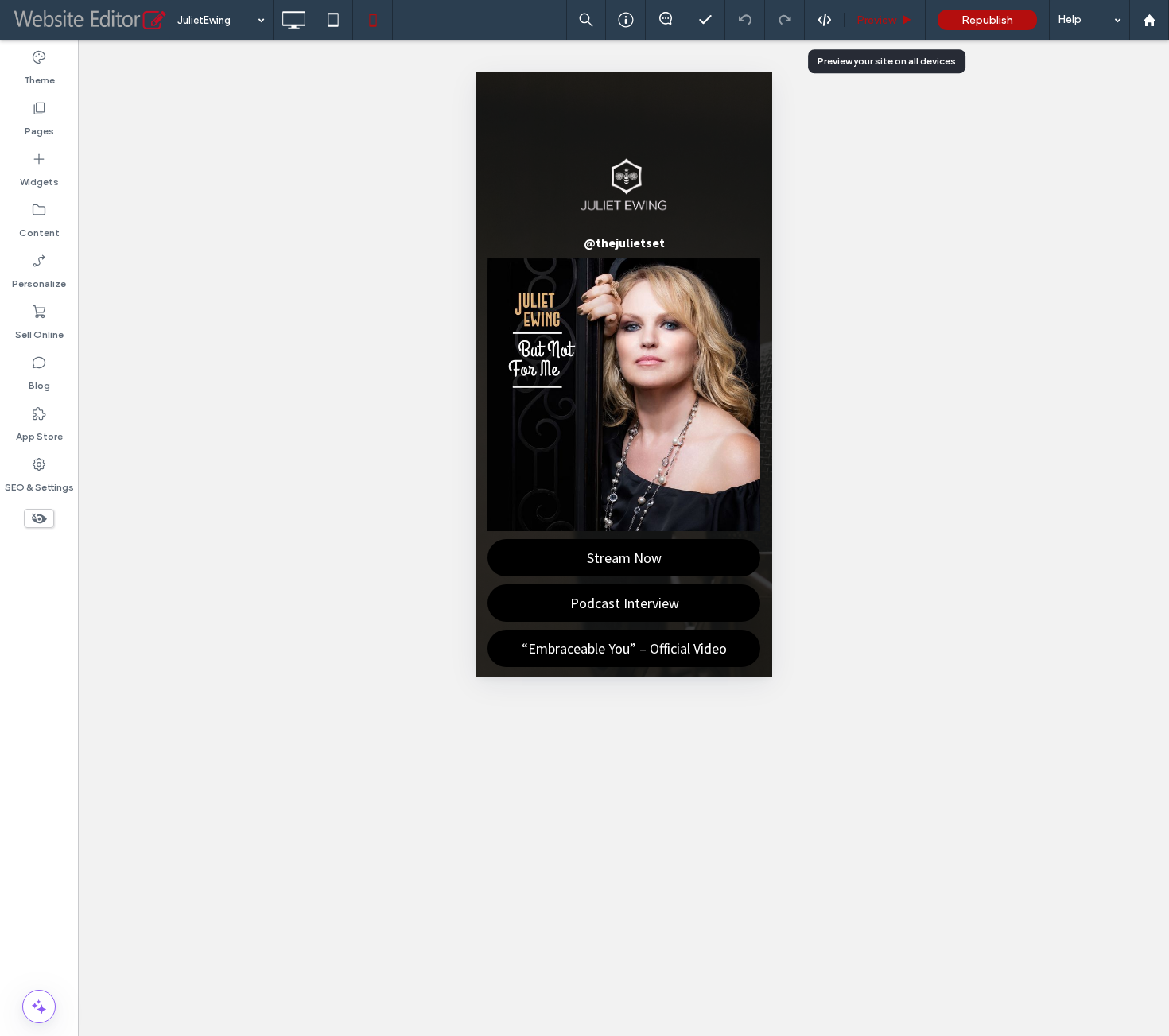
click at [889, 27] on span "Preview" at bounding box center [876, 20] width 39 height 14
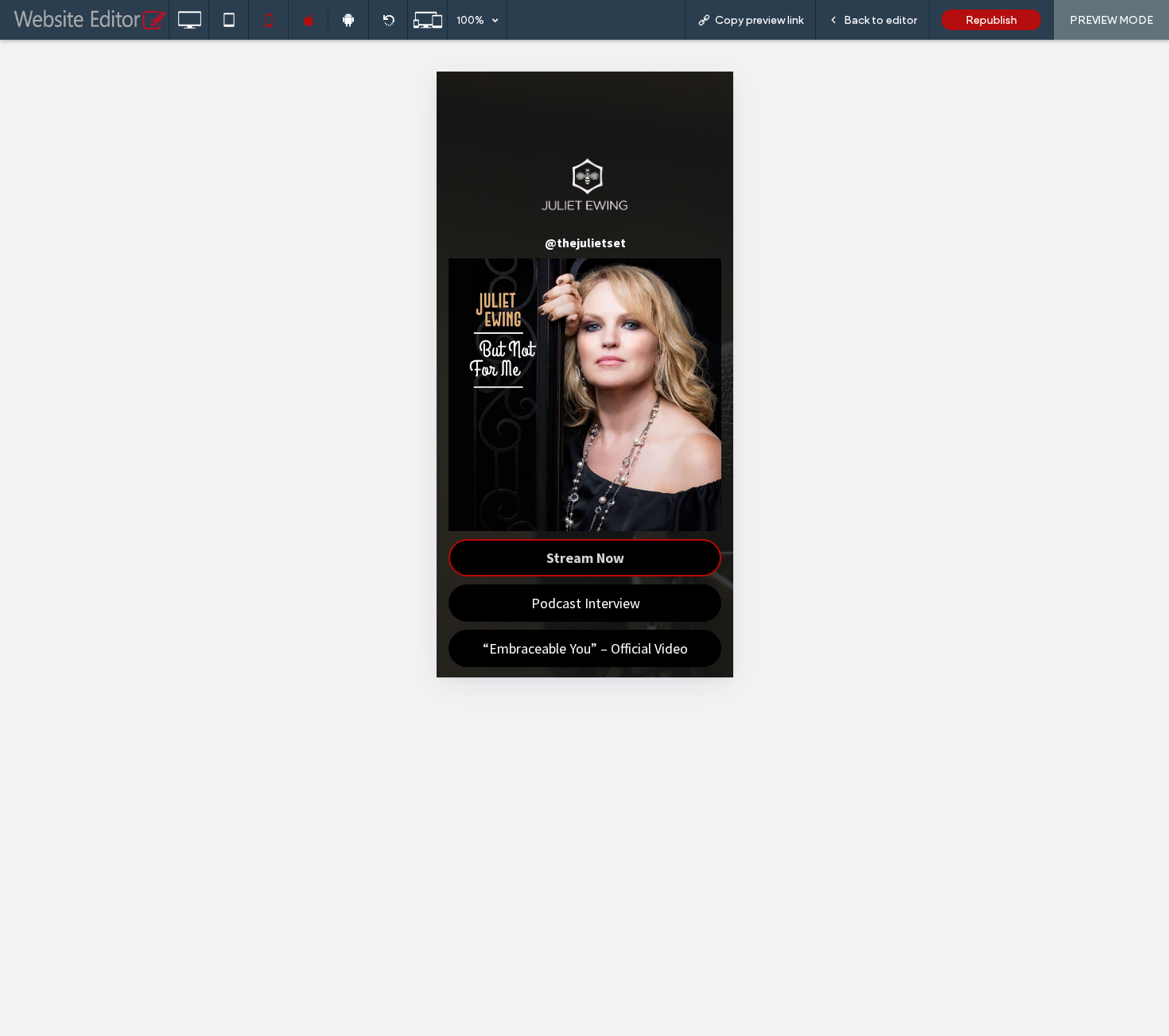
click at [611, 541] on span "Stream Now" at bounding box center [584, 557] width 89 height 34
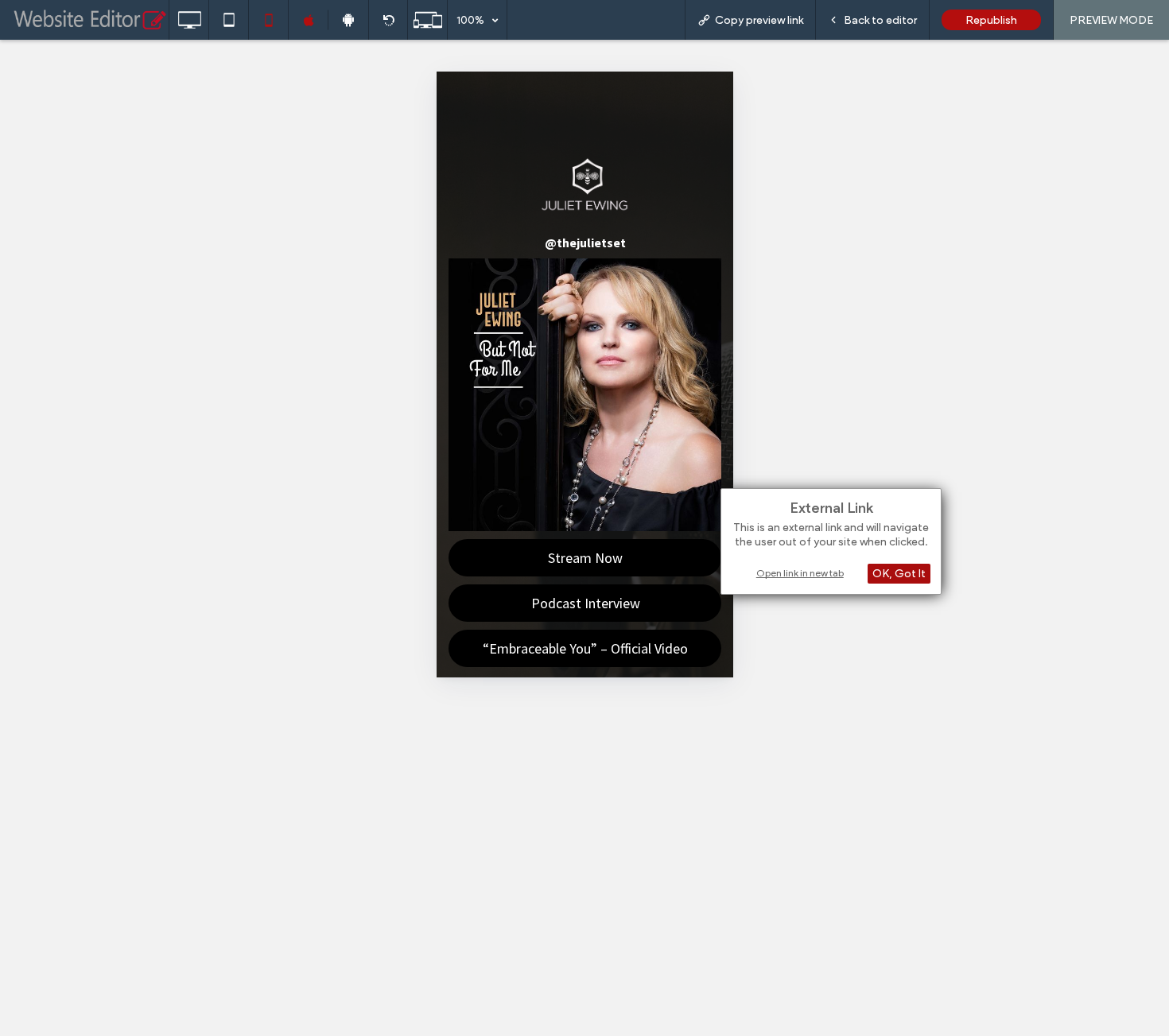
click at [890, 573] on div "OK, Got It" at bounding box center [899, 574] width 63 height 20
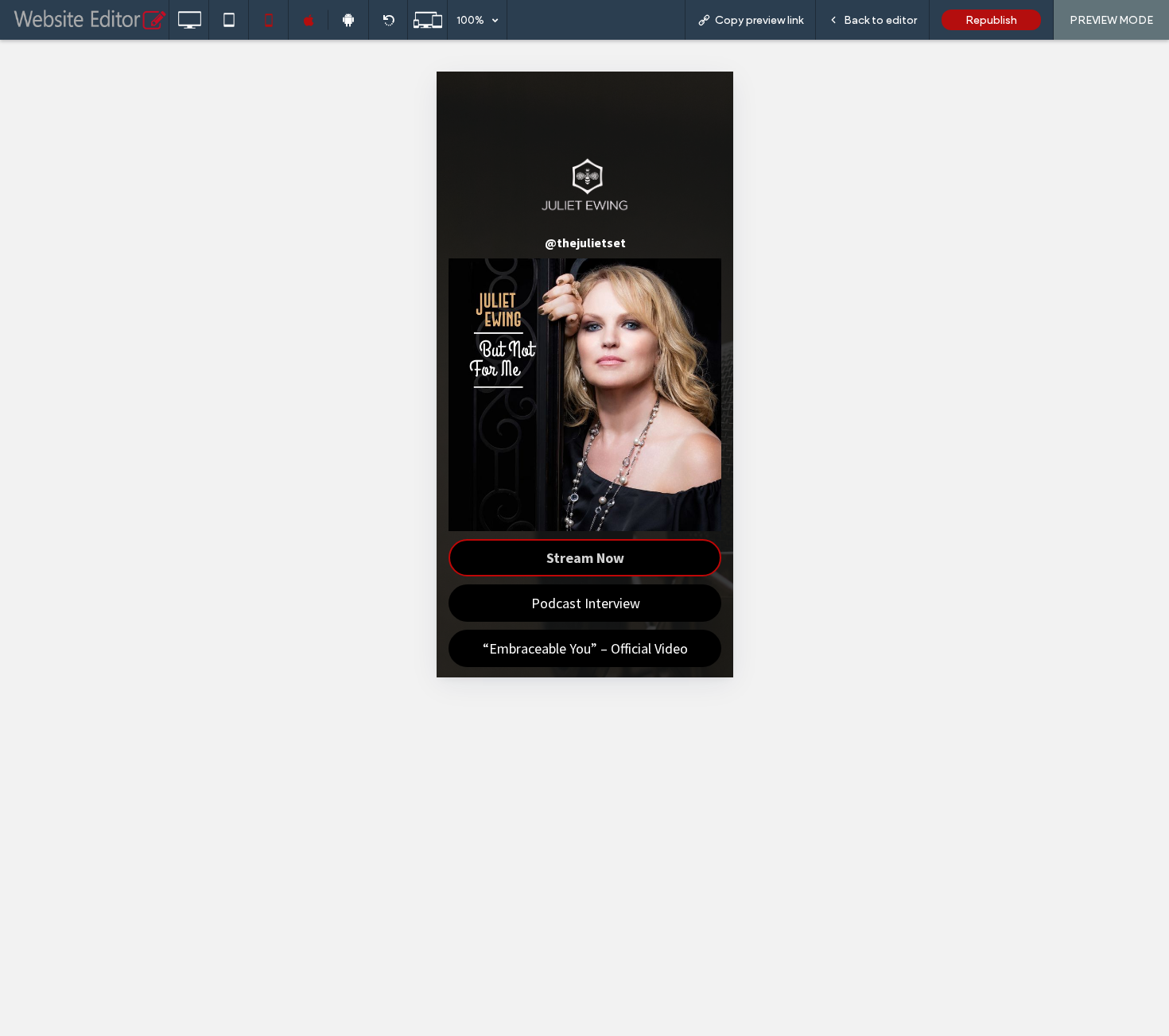
click at [657, 556] on link "Stream Now" at bounding box center [584, 557] width 272 height 37
click at [611, 551] on span "Stream Now" at bounding box center [584, 557] width 89 height 34
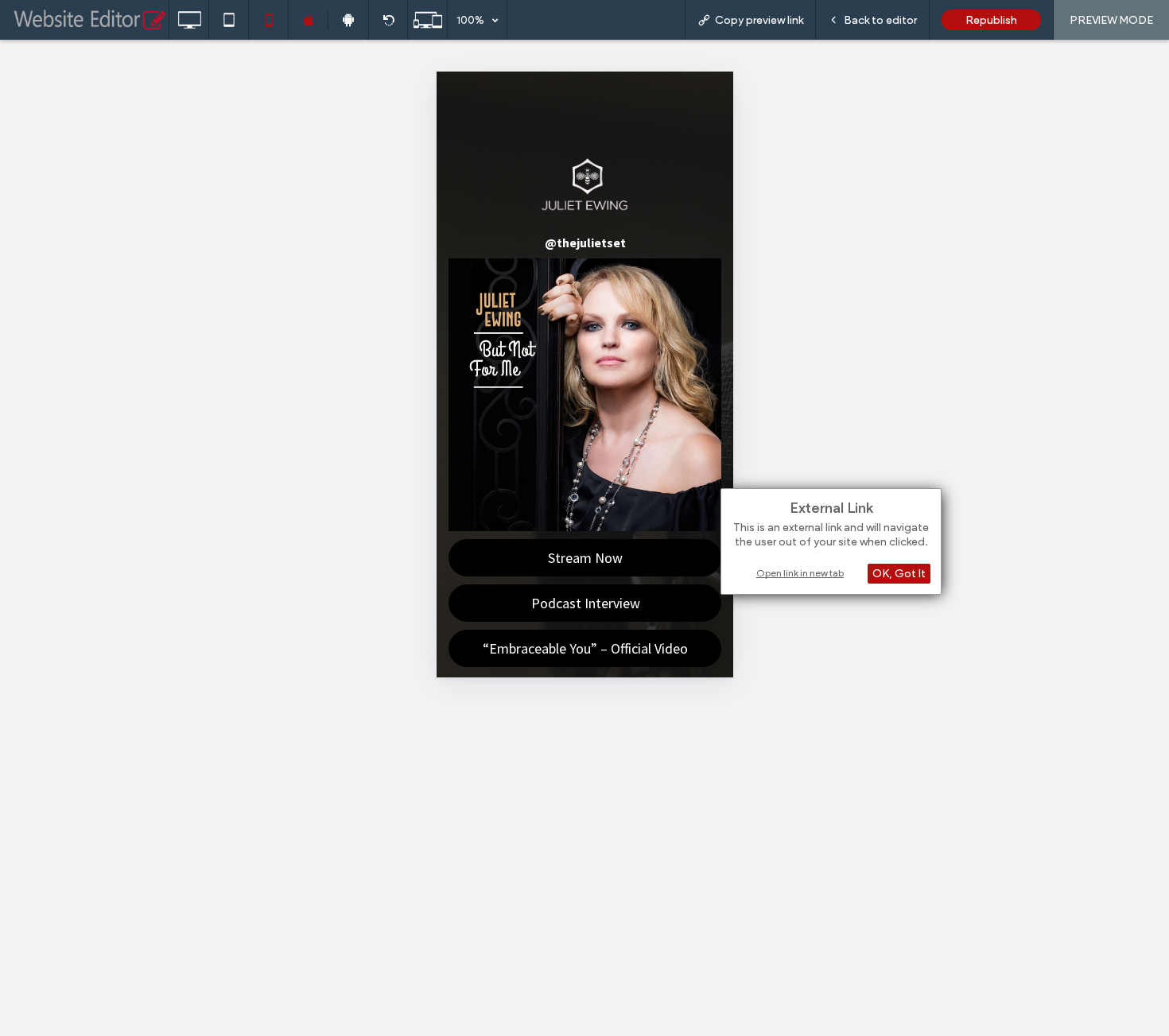
click at [771, 568] on div "Open link in new tab" at bounding box center [831, 573] width 199 height 17
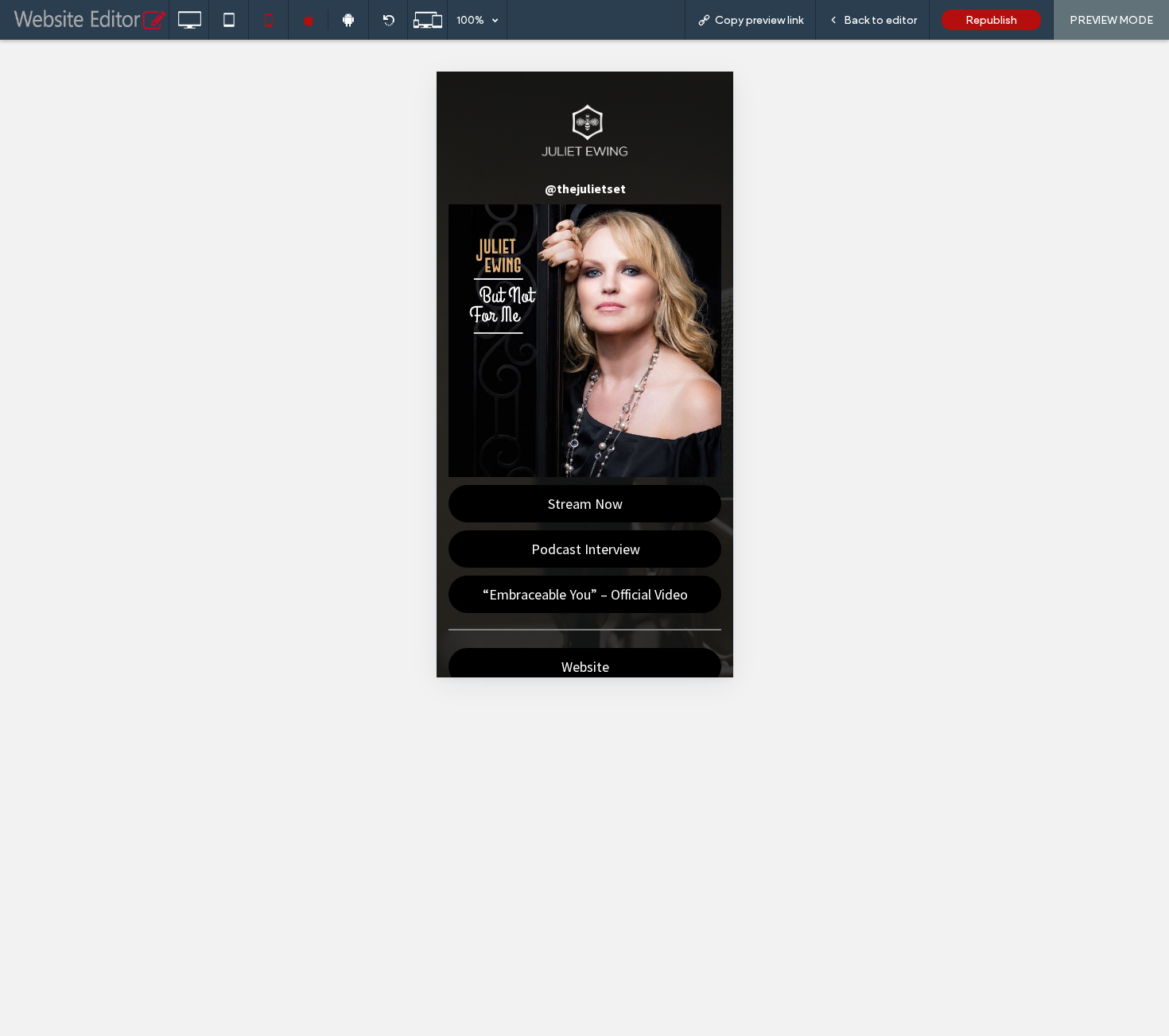
scroll to position [58, 0]
